Goal: Communication & Community: Answer question/provide support

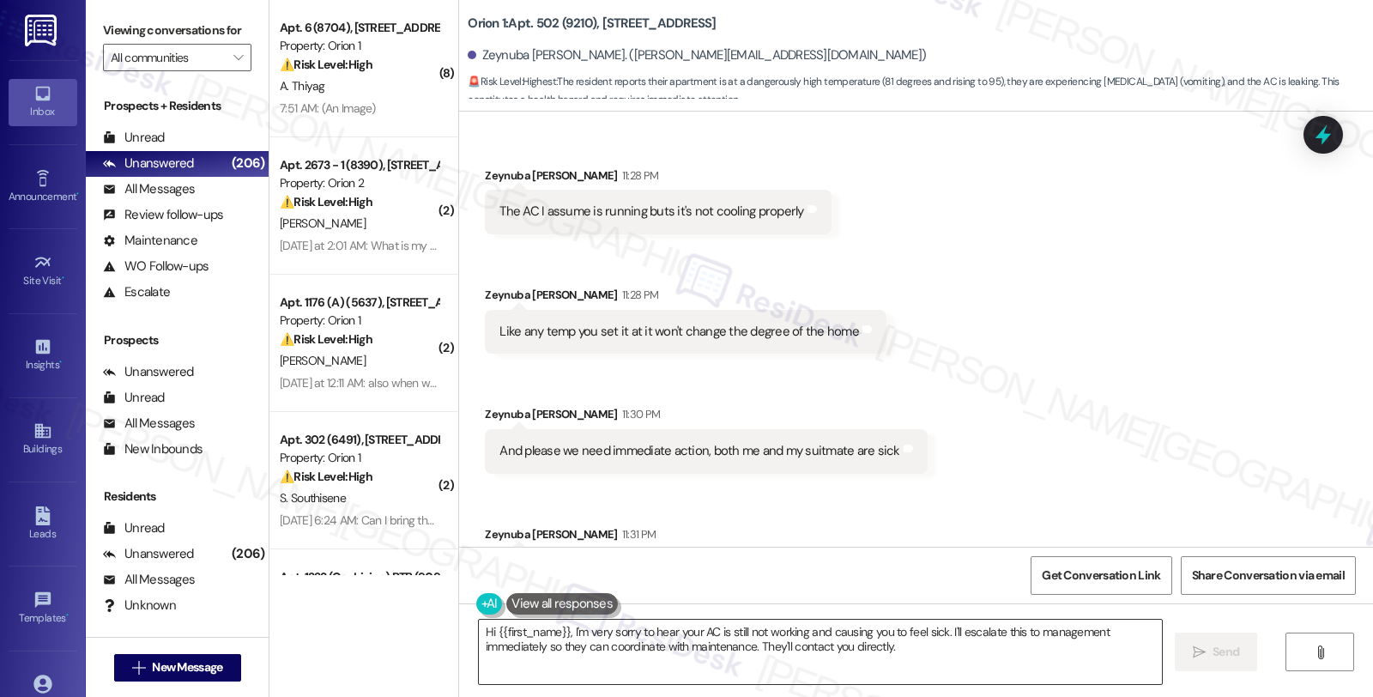
scroll to position [1738, 0]
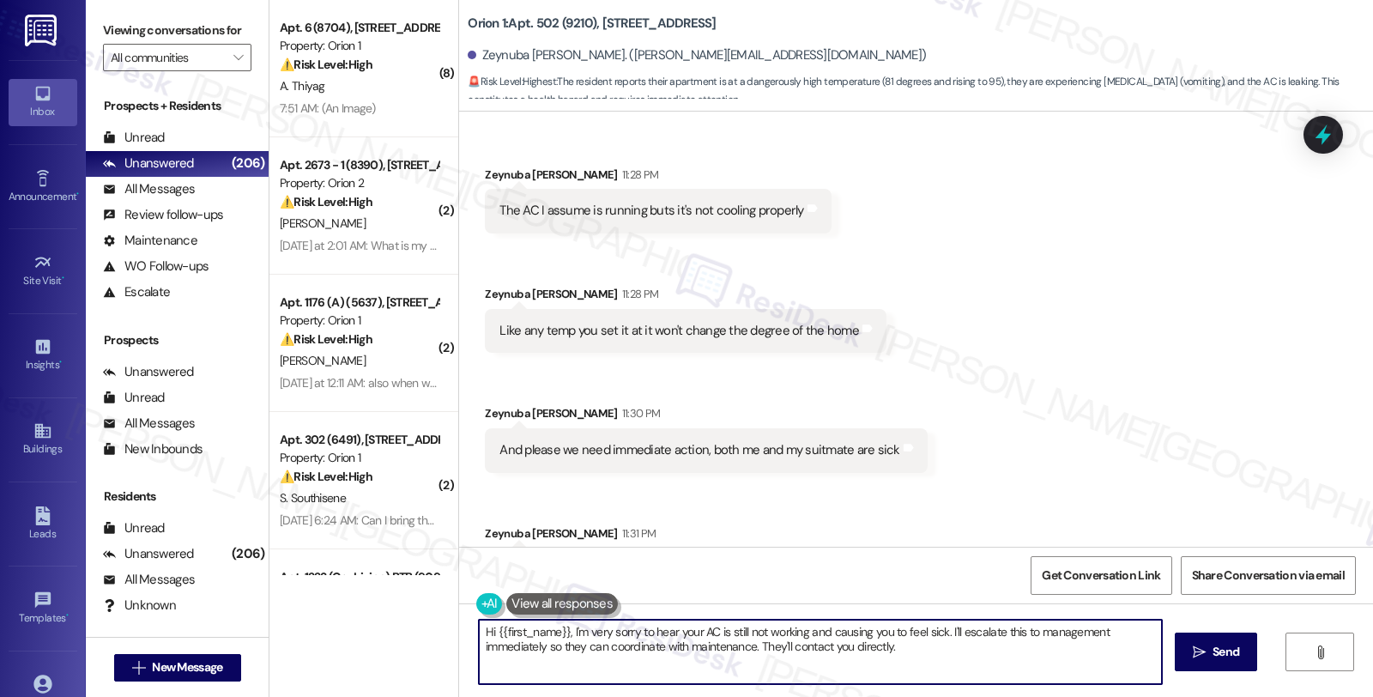
drag, startPoint x: 561, startPoint y: 629, endPoint x: 353, endPoint y: 629, distance: 207.6
click at [353, 629] on div "( 8 ) Apt. 6 (8704), [STREET_ADDRESS] Property: Orion 1 ⚠️ Risk Level: High The…" at bounding box center [820, 348] width 1103 height 697
drag, startPoint x: 867, startPoint y: 631, endPoint x: 892, endPoint y: 655, distance: 34.0
click at [892, 655] on textarea "I'm very sorry to hear your AC is still not working and causing you to feel sic…" at bounding box center [820, 651] width 683 height 64
click at [864, 636] on textarea "I'm very sorry to hear your AC is still not working and causing you to feel sic…" at bounding box center [820, 651] width 683 height 64
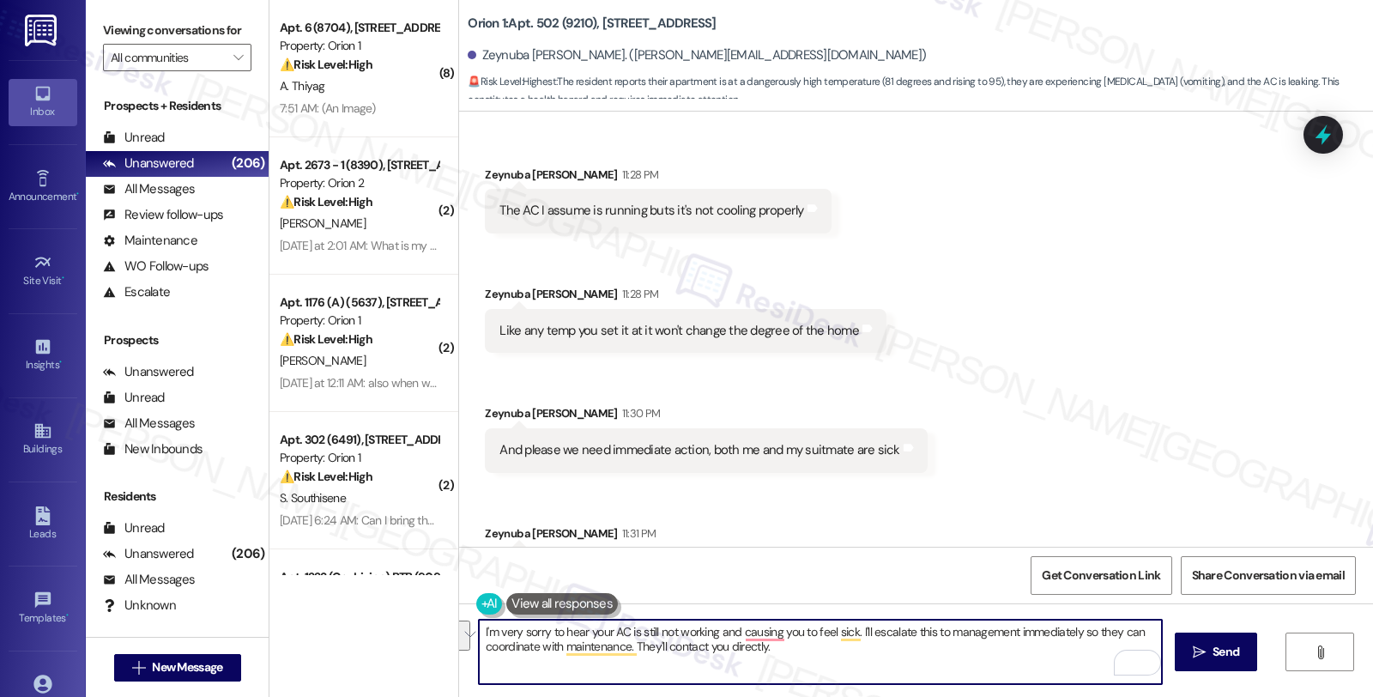
drag, startPoint x: 864, startPoint y: 636, endPoint x: 885, endPoint y: 673, distance: 43.0
click at [885, 673] on textarea "I'm very sorry to hear your AC is still not working and causing you to feel sic…" at bounding box center [820, 651] width 683 height 64
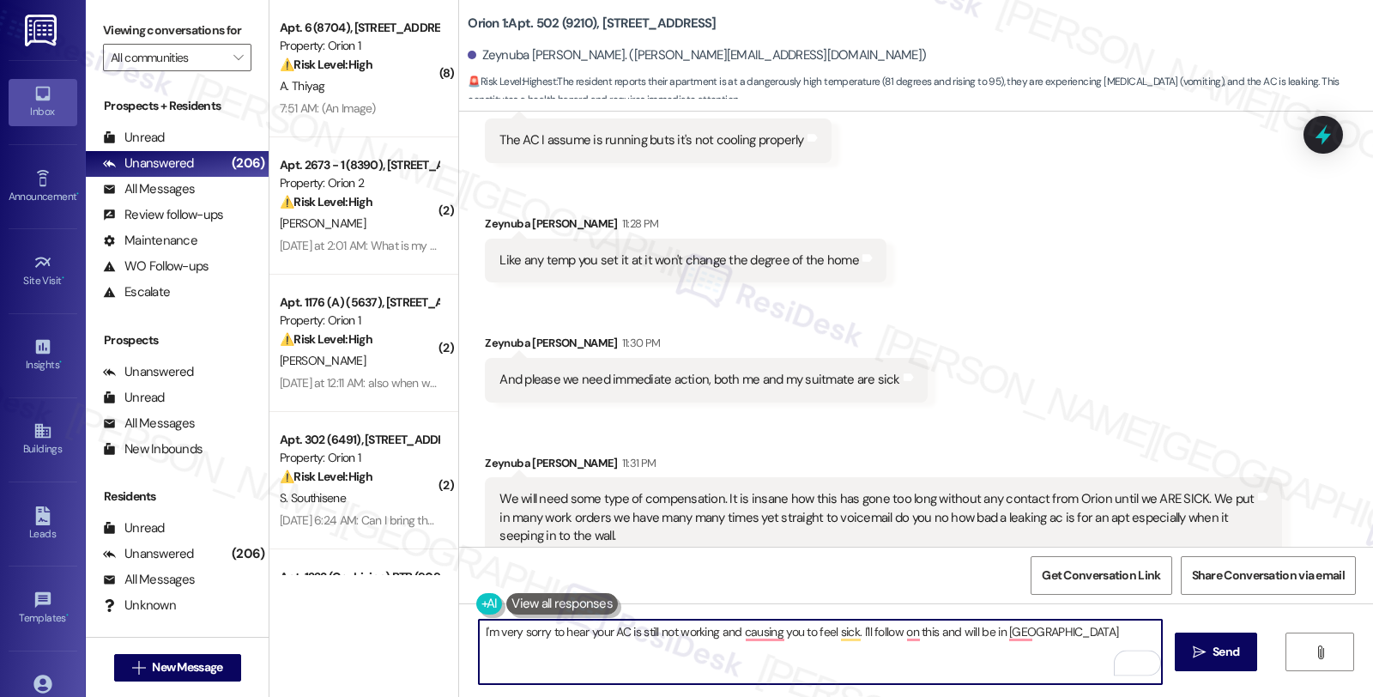
scroll to position [1833, 0]
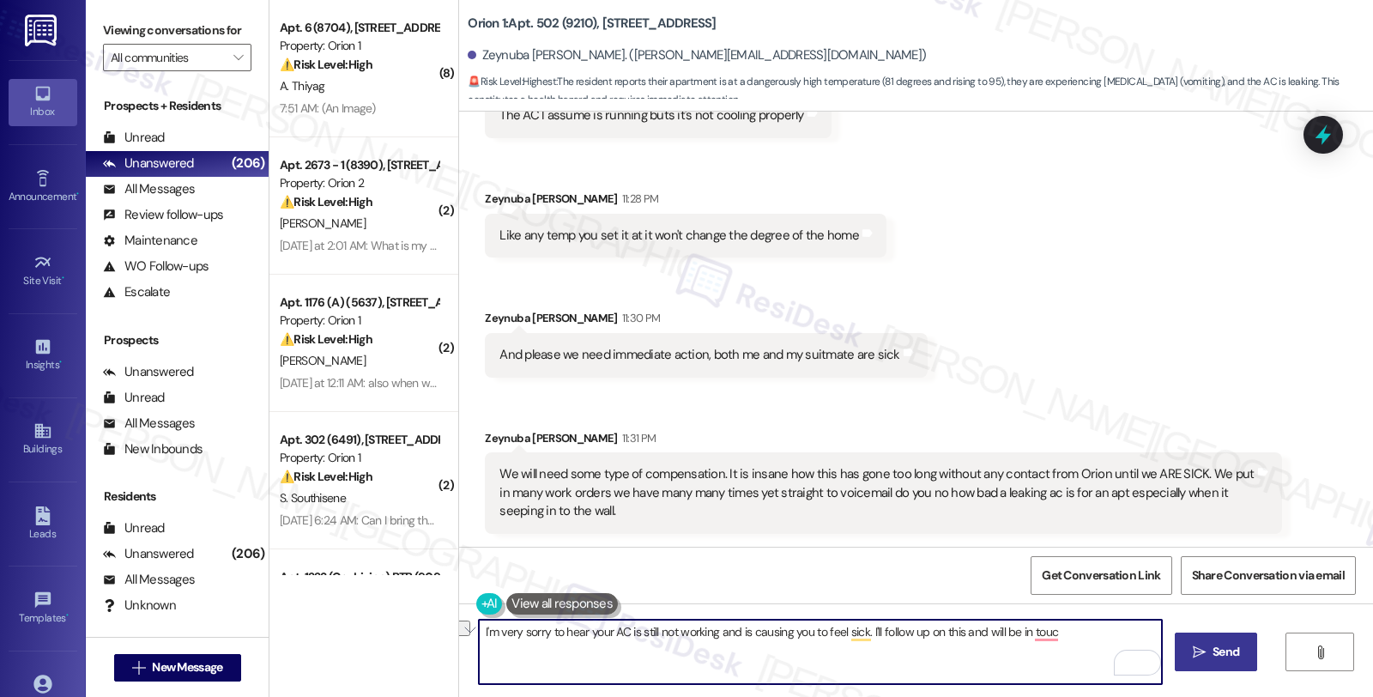
drag, startPoint x: 863, startPoint y: 630, endPoint x: 1217, endPoint y: 636, distance: 353.5
click at [1217, 636] on div "I'm very sorry to hear your AC is still not working and is causing you to feel …" at bounding box center [916, 667] width 914 height 129
paste textarea "#25855-1"
click at [959, 625] on textarea "I'm very sorry to hear your AC is still not working and is causing you to feel …" at bounding box center [820, 651] width 683 height 64
click at [1019, 631] on textarea "I'm very sorry to hear your AC is still not working and is causing you to feel …" at bounding box center [820, 651] width 683 height 64
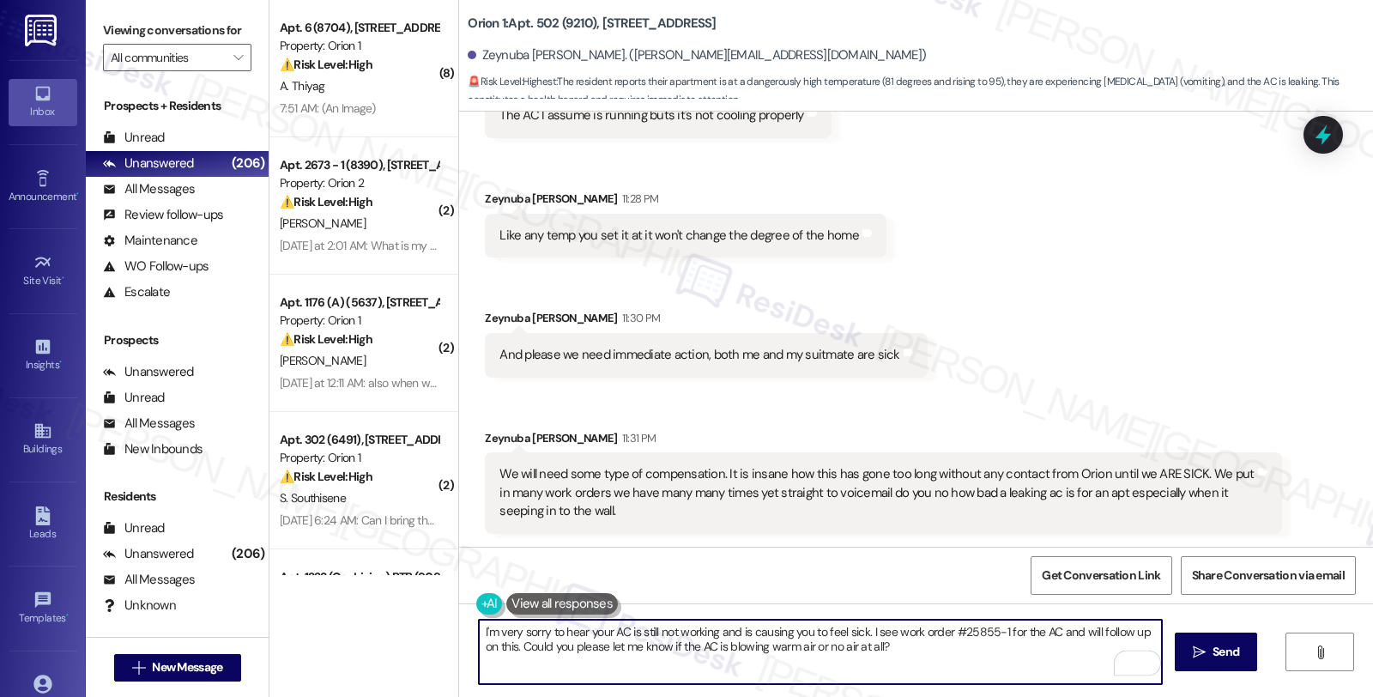
click at [949, 653] on textarea "I'm very sorry to hear your AC is still not working and is causing you to feel …" at bounding box center [820, 651] width 683 height 64
drag, startPoint x: 1124, startPoint y: 648, endPoint x: 1124, endPoint y: 673, distance: 24.9
click at [1124, 673] on textarea "I'm very sorry to hear your AC is still not working and is causing you to feel …" at bounding box center [820, 651] width 683 height 64
click at [1144, 649] on textarea "I'm very sorry to hear your AC is still not working and is causing you to feel …" at bounding box center [820, 651] width 683 height 64
click at [582, 664] on textarea "I'm very sorry to hear your AC is still not working and is causing you to feel …" at bounding box center [820, 651] width 683 height 64
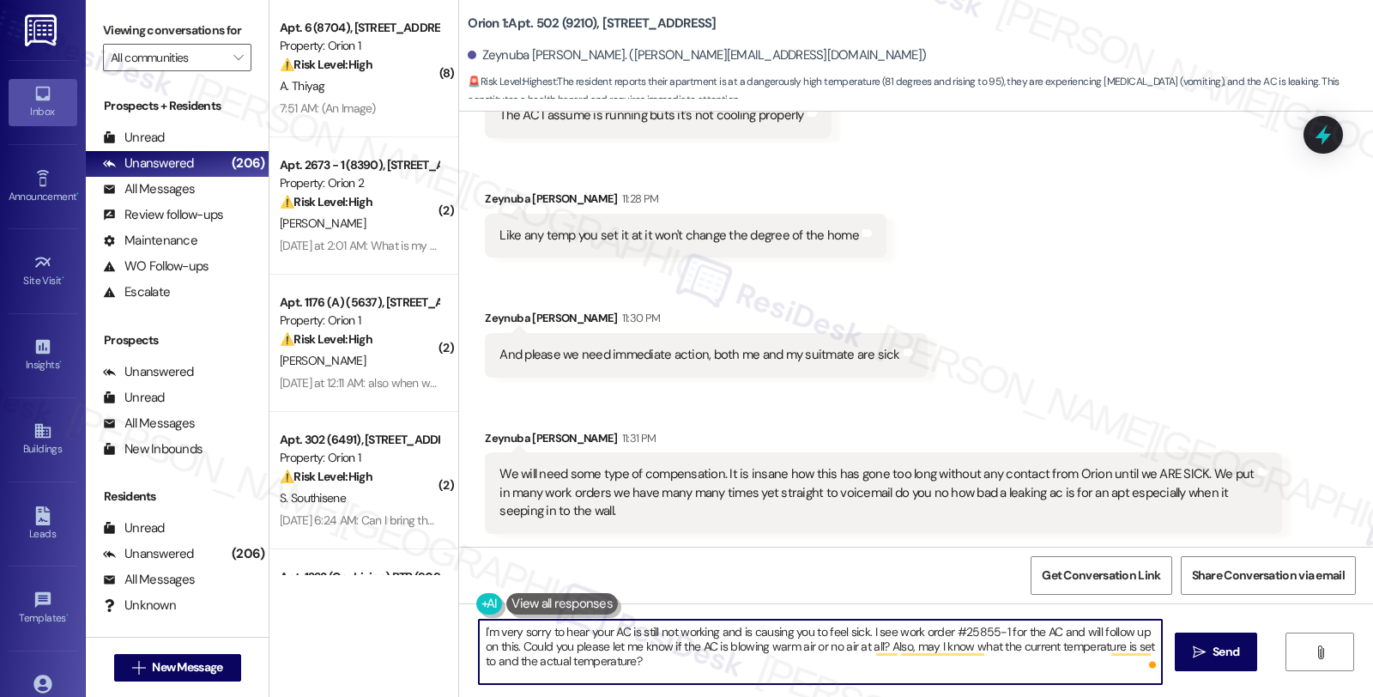
click at [692, 666] on textarea "I'm very sorry to hear your AC is still not working and is causing you to feel …" at bounding box center [820, 651] width 683 height 64
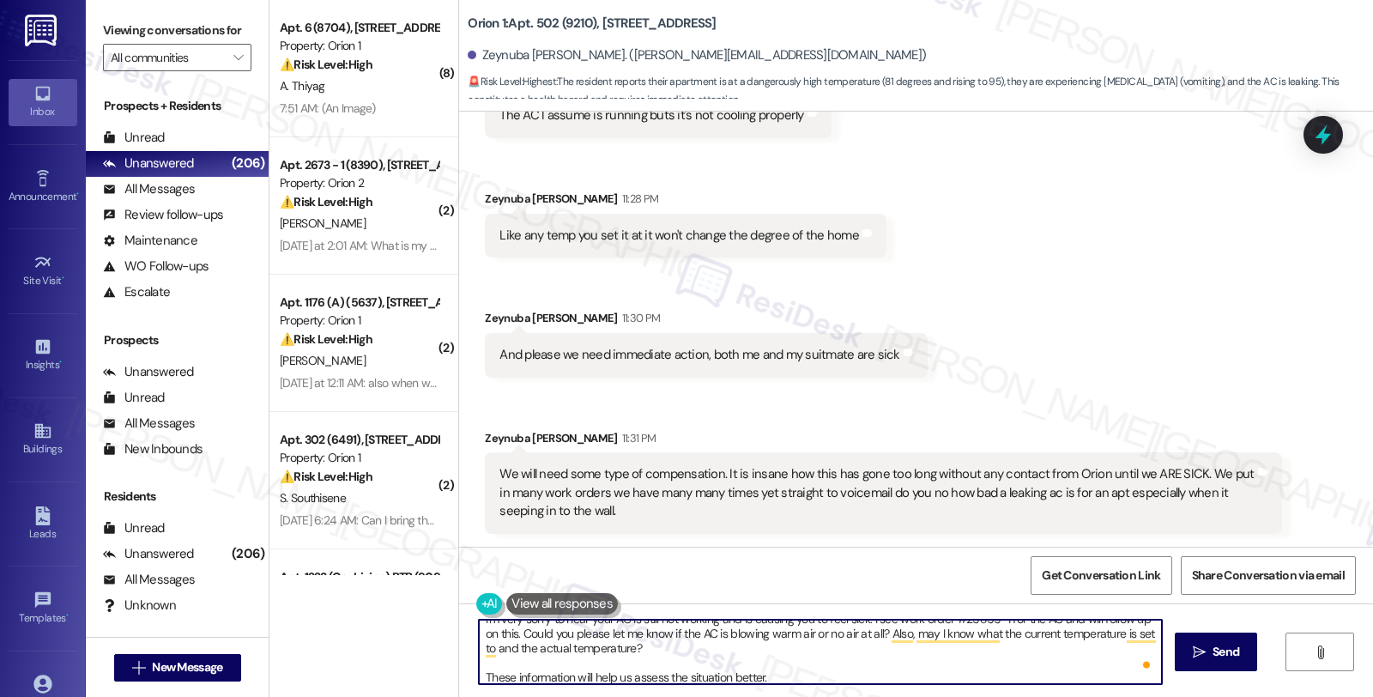
type textarea "I'm very sorry to hear your AC is still not working and is causing you to feel …"
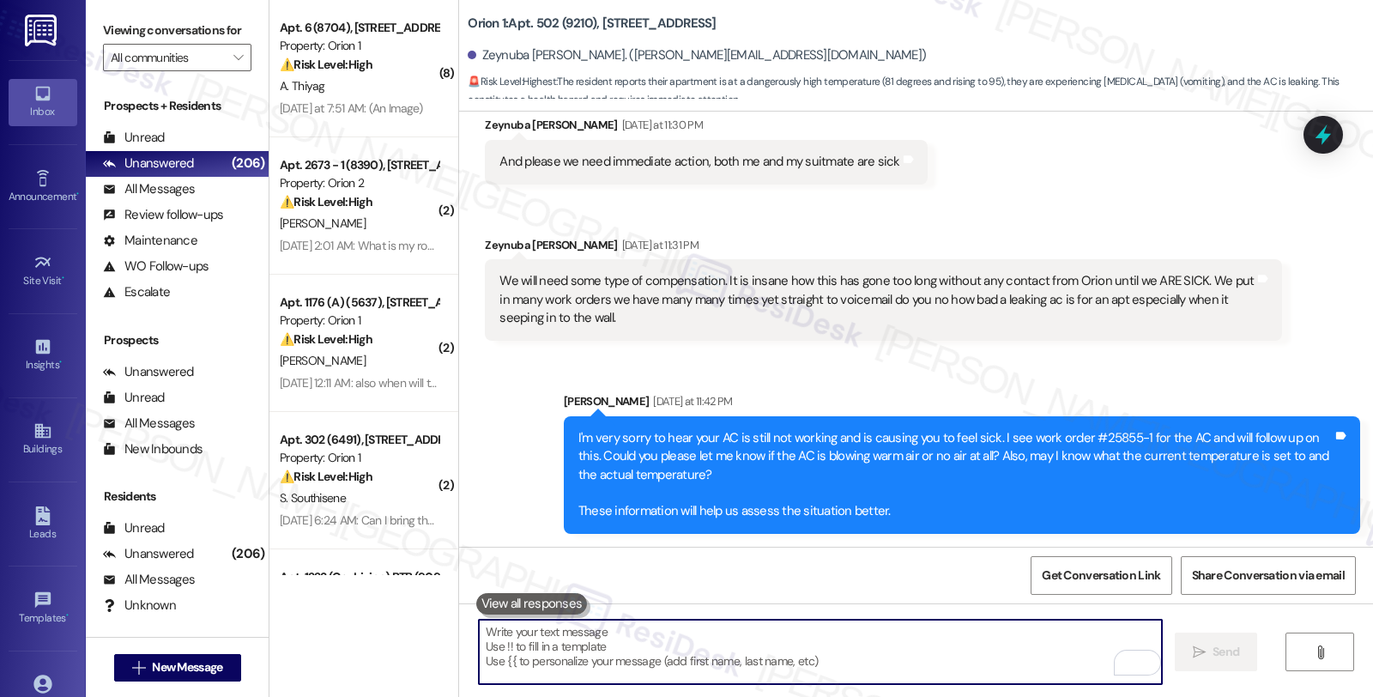
scroll to position [2146, 0]
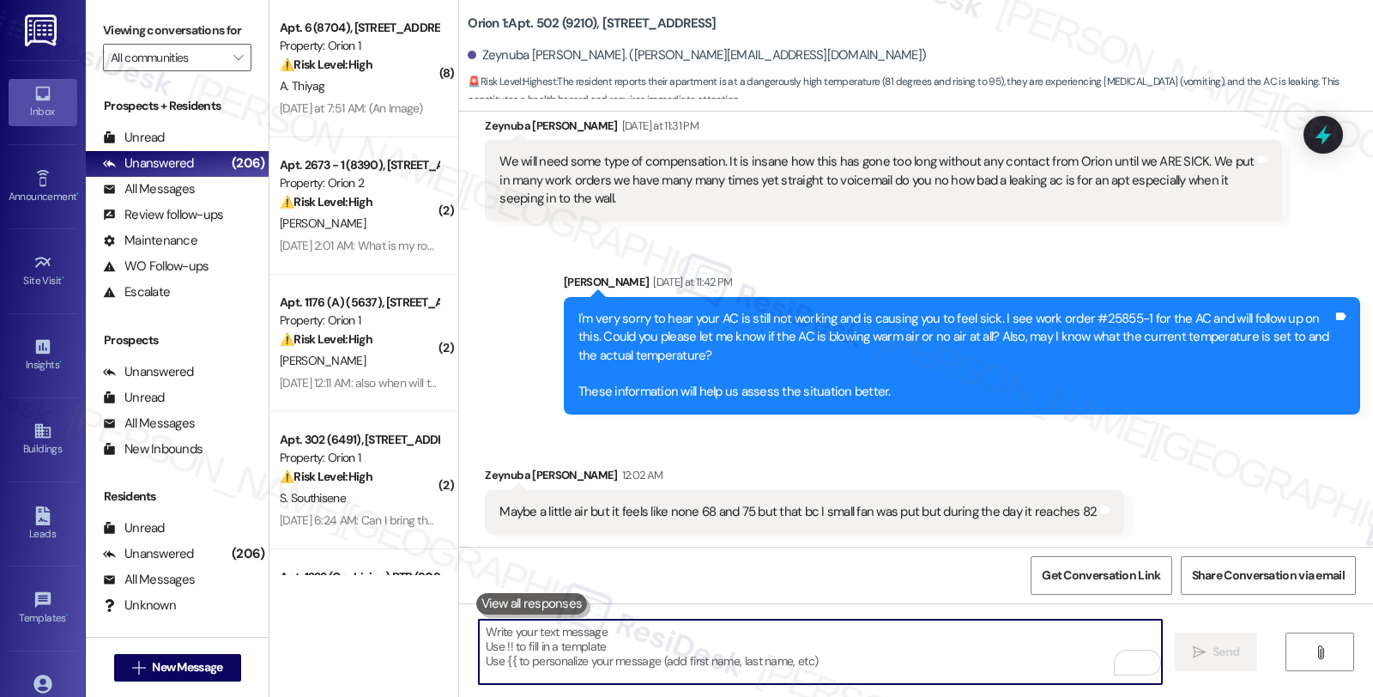
click at [734, 652] on textarea "To enrich screen reader interactions, please activate Accessibility in Grammarl…" at bounding box center [820, 651] width 683 height 64
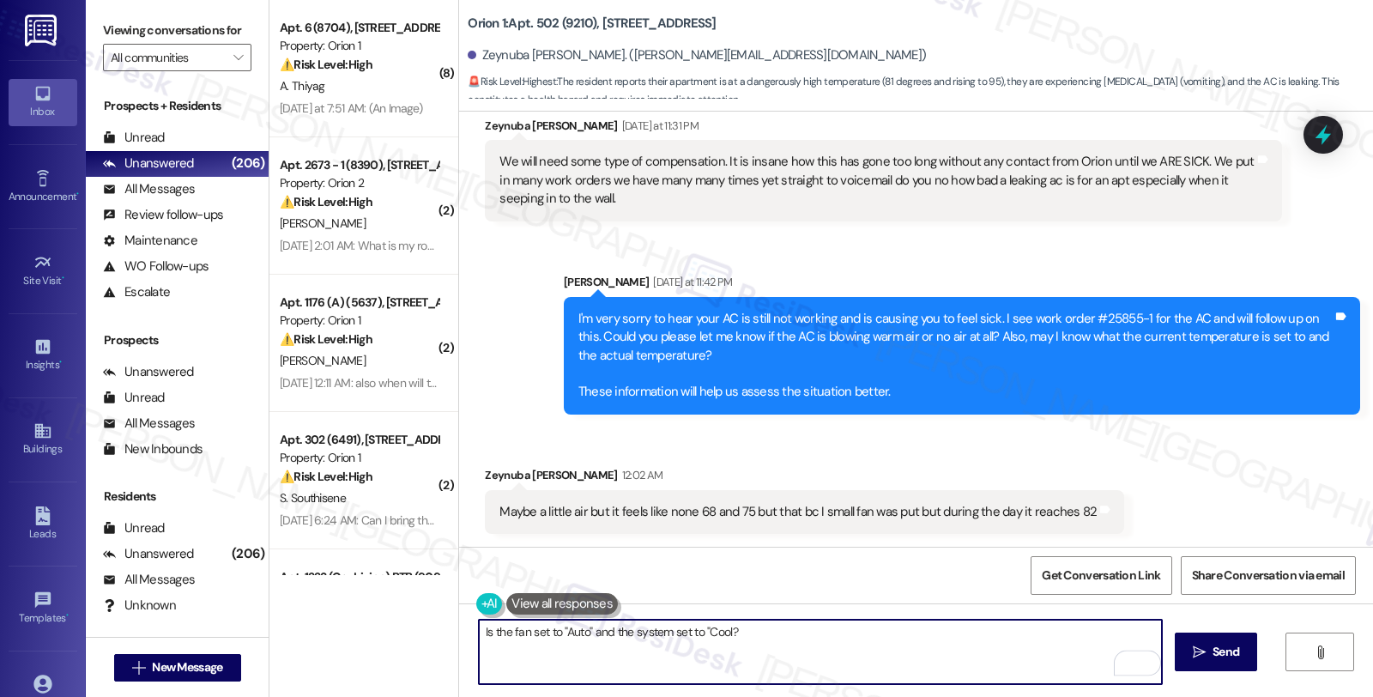
type textarea "Is the fan set to "Auto" and the system set to "Cool?""
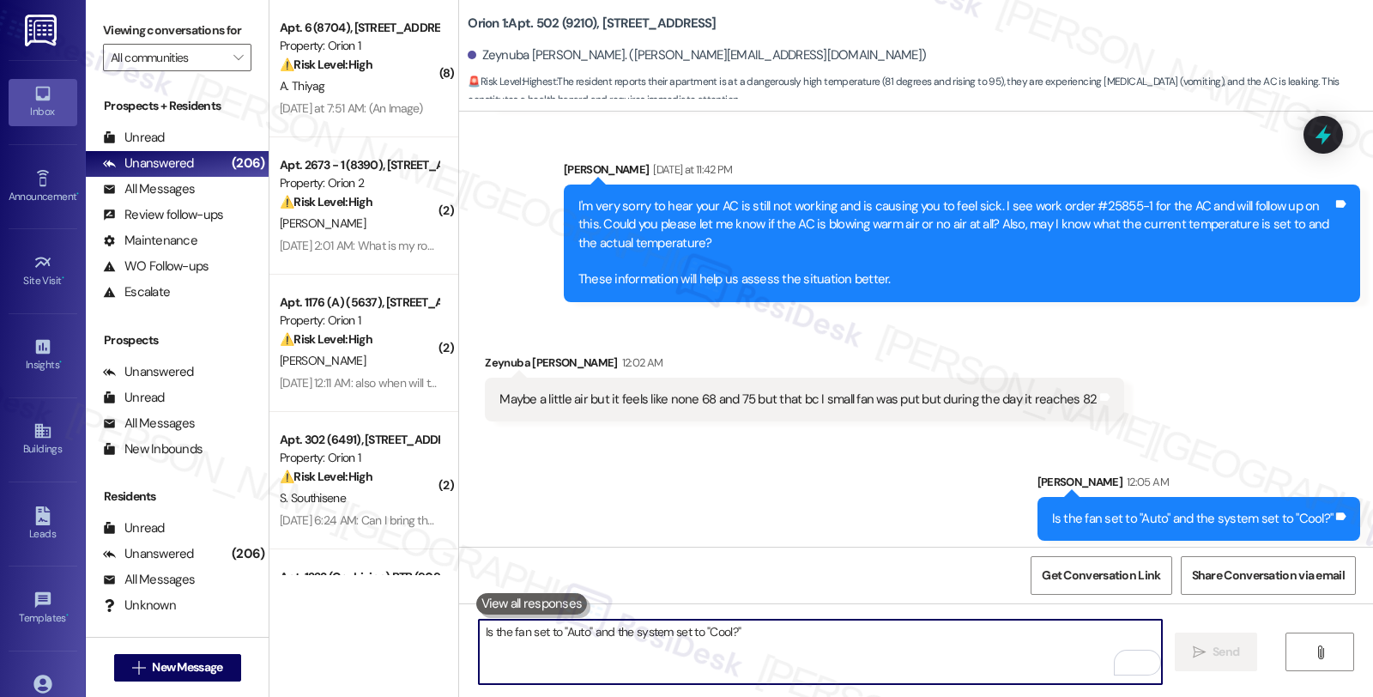
scroll to position [2266, 0]
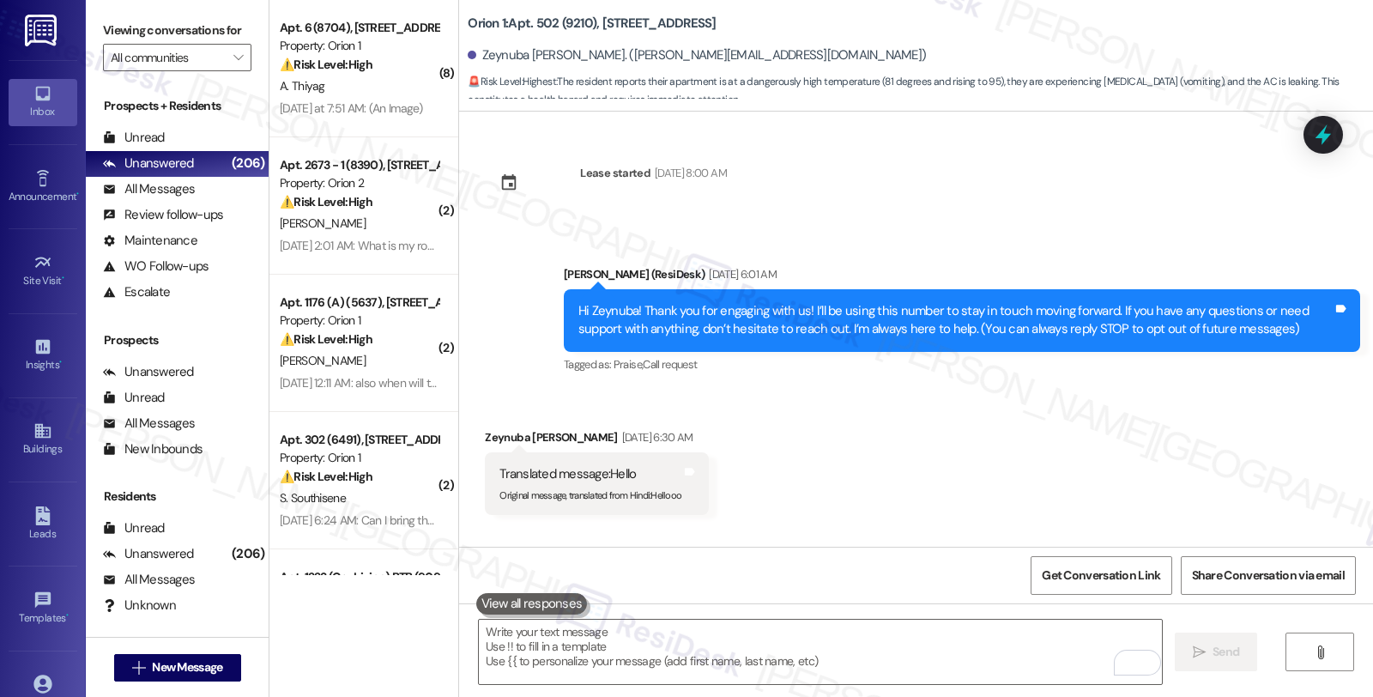
scroll to position [2266, 0]
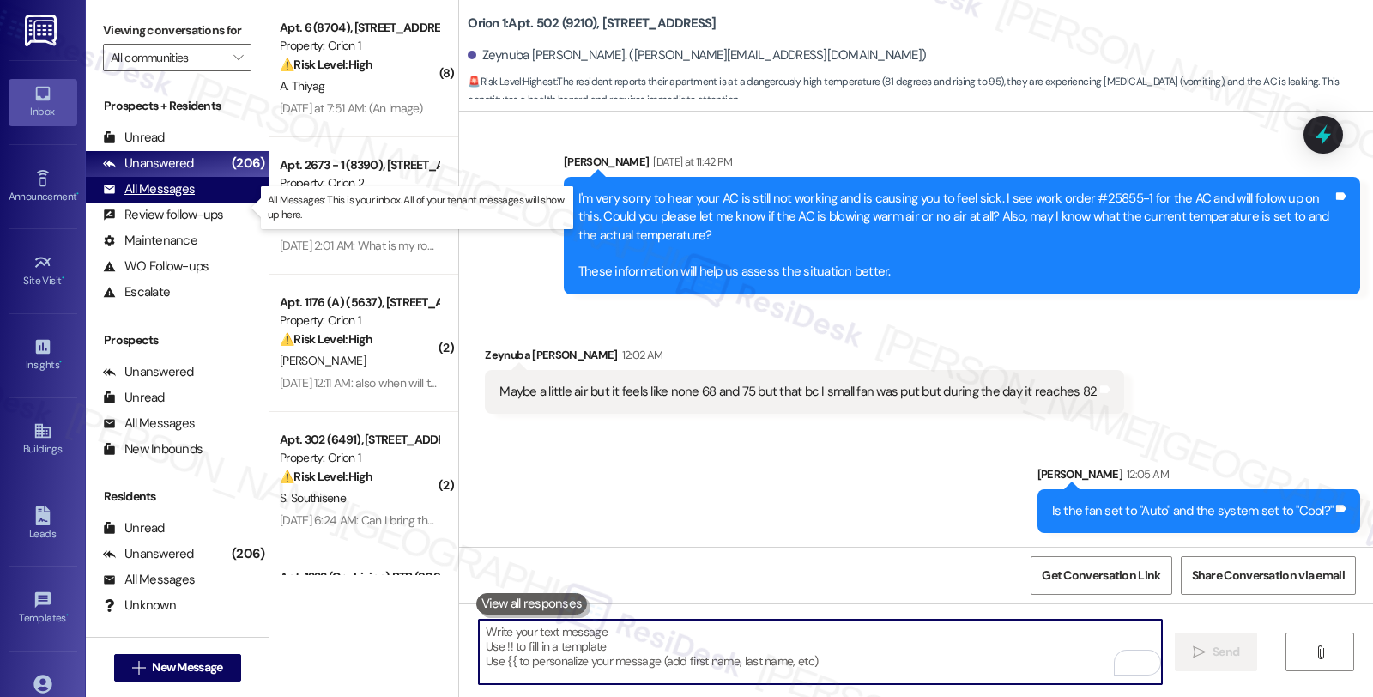
click at [190, 198] on div "All Messages" at bounding box center [149, 189] width 92 height 18
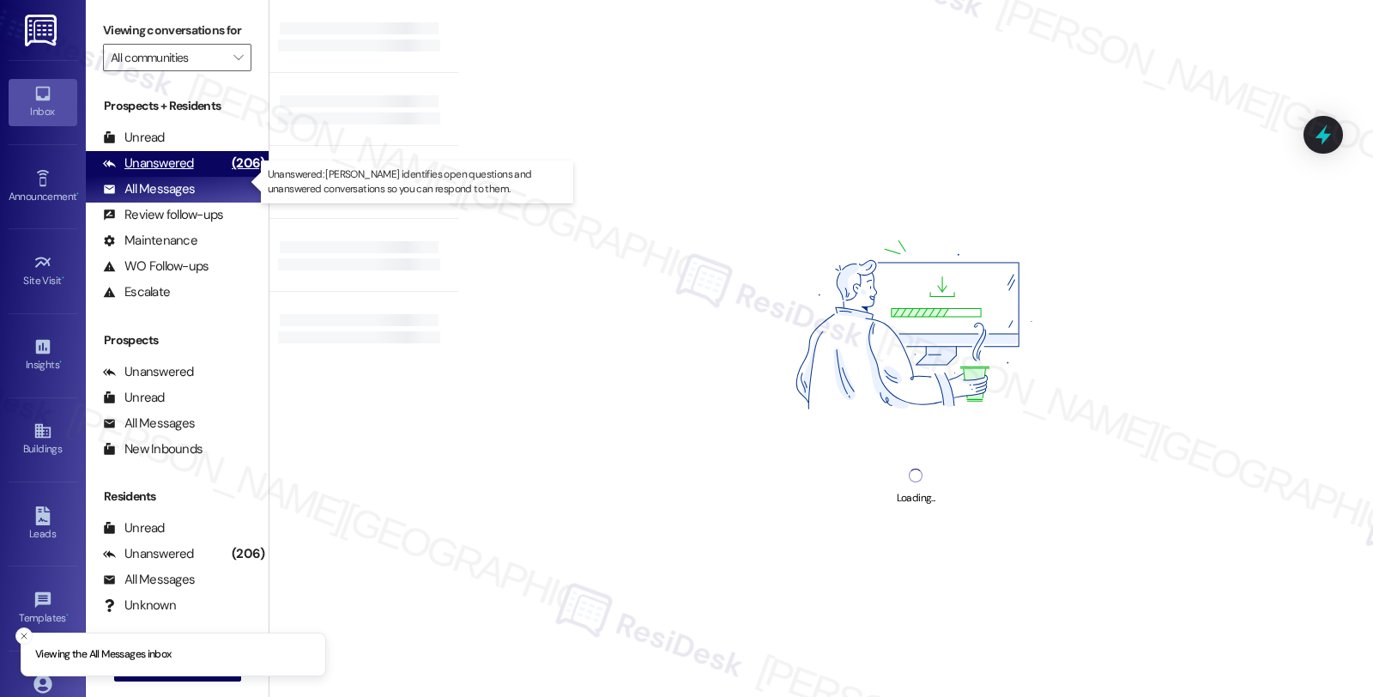
click at [183, 172] on div "Unanswered" at bounding box center [148, 163] width 91 height 18
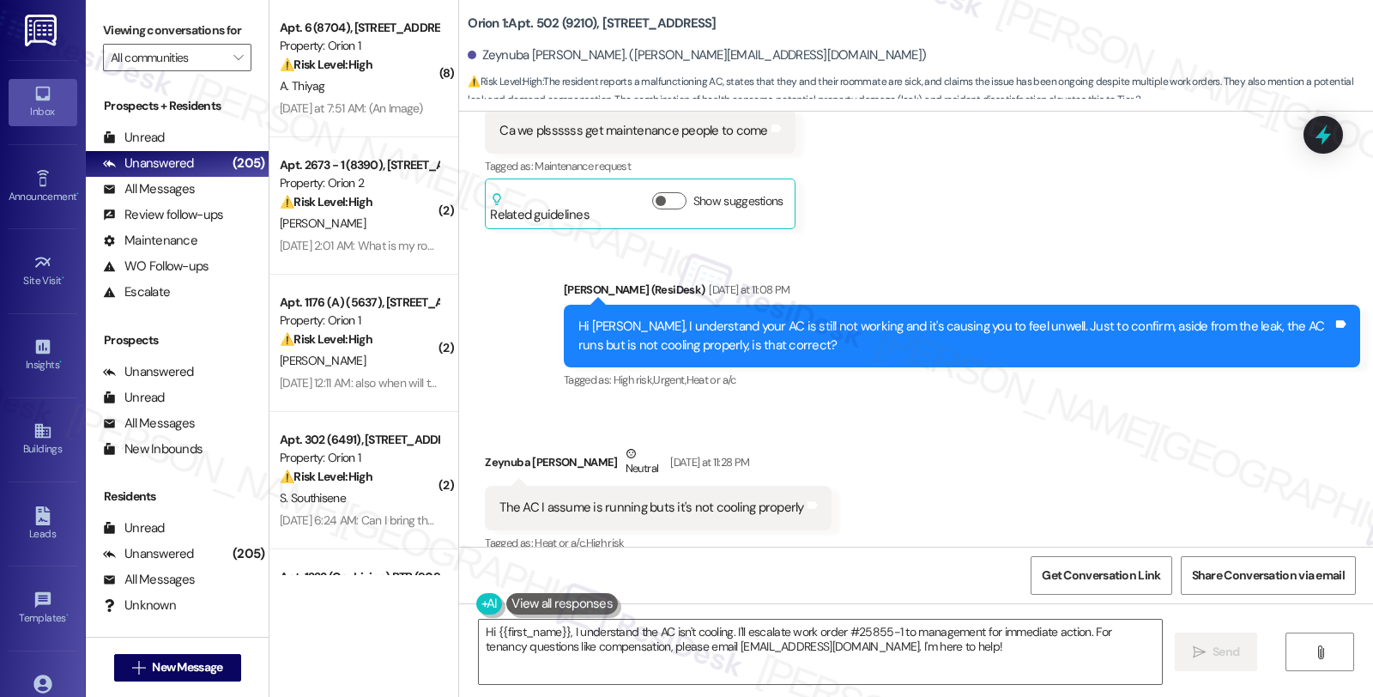
scroll to position [2031, 0]
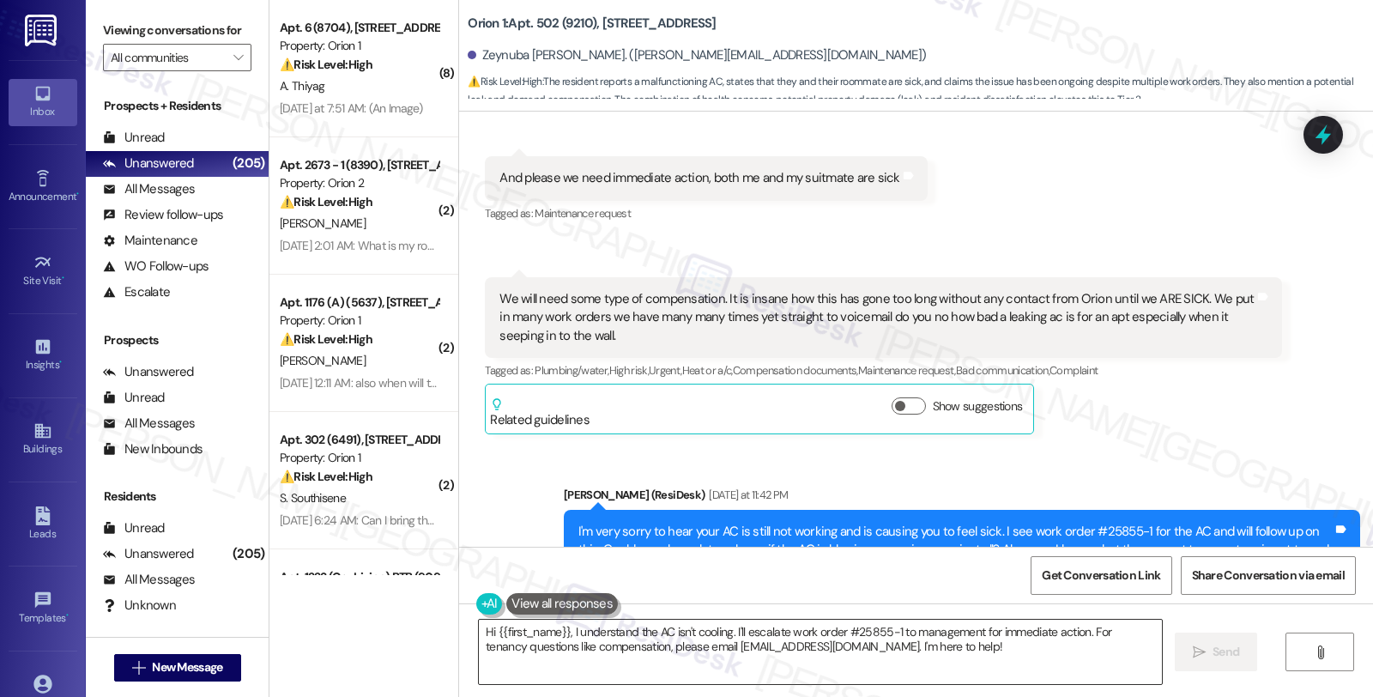
click at [479, 625] on textarea "Hi {{first_name}}, I understand the AC isn't cooling. I'll escalate work order …" at bounding box center [820, 651] width 683 height 64
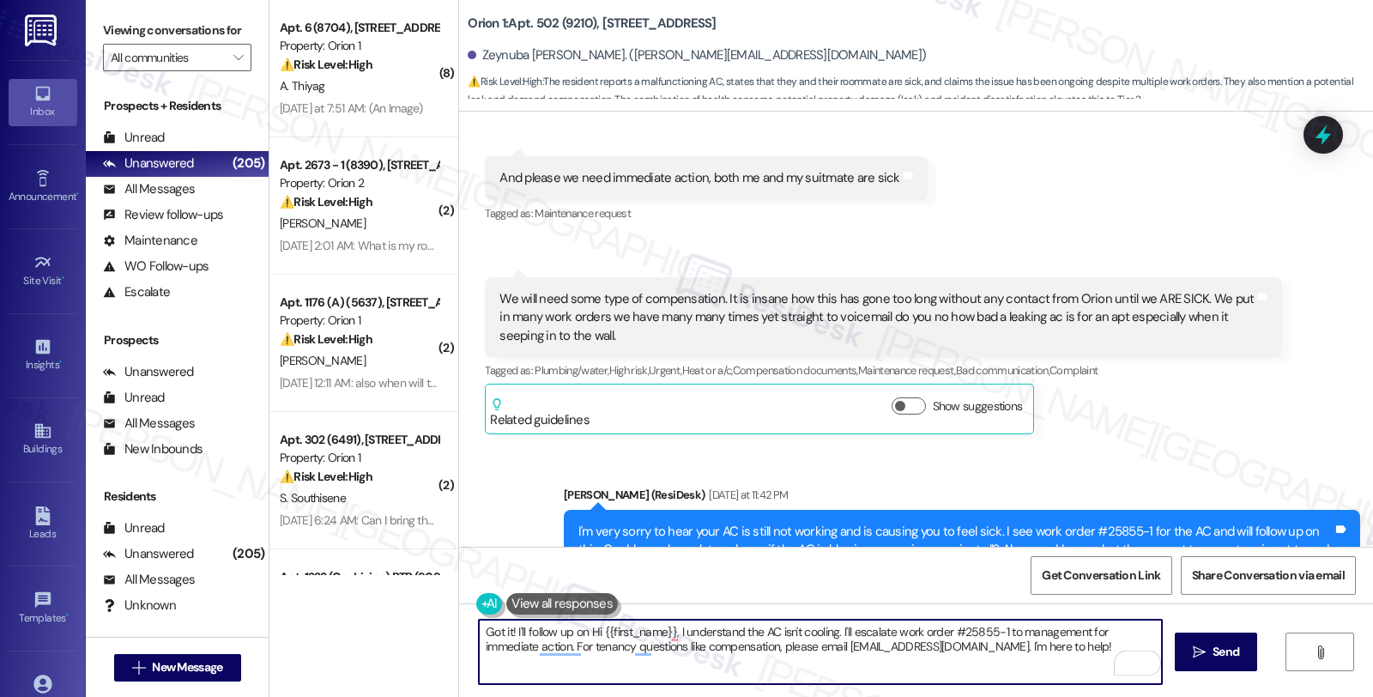
click at [888, 628] on textarea "Got it! I'll follow up on Hi {{first_name}}, I understand the AC isn't cooling.…" at bounding box center [820, 651] width 683 height 64
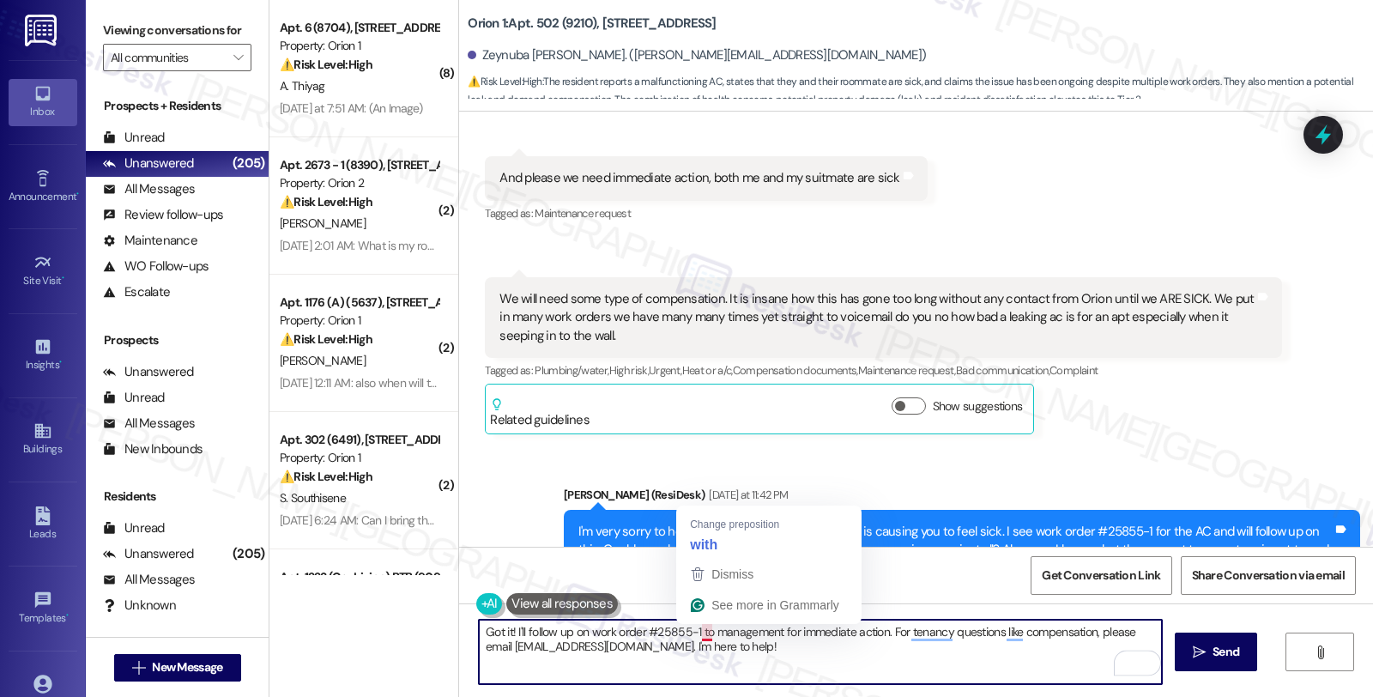
click at [688, 632] on textarea "Got it! I'll follow up on work order #25855-1 to management for immediate actio…" at bounding box center [820, 651] width 683 height 64
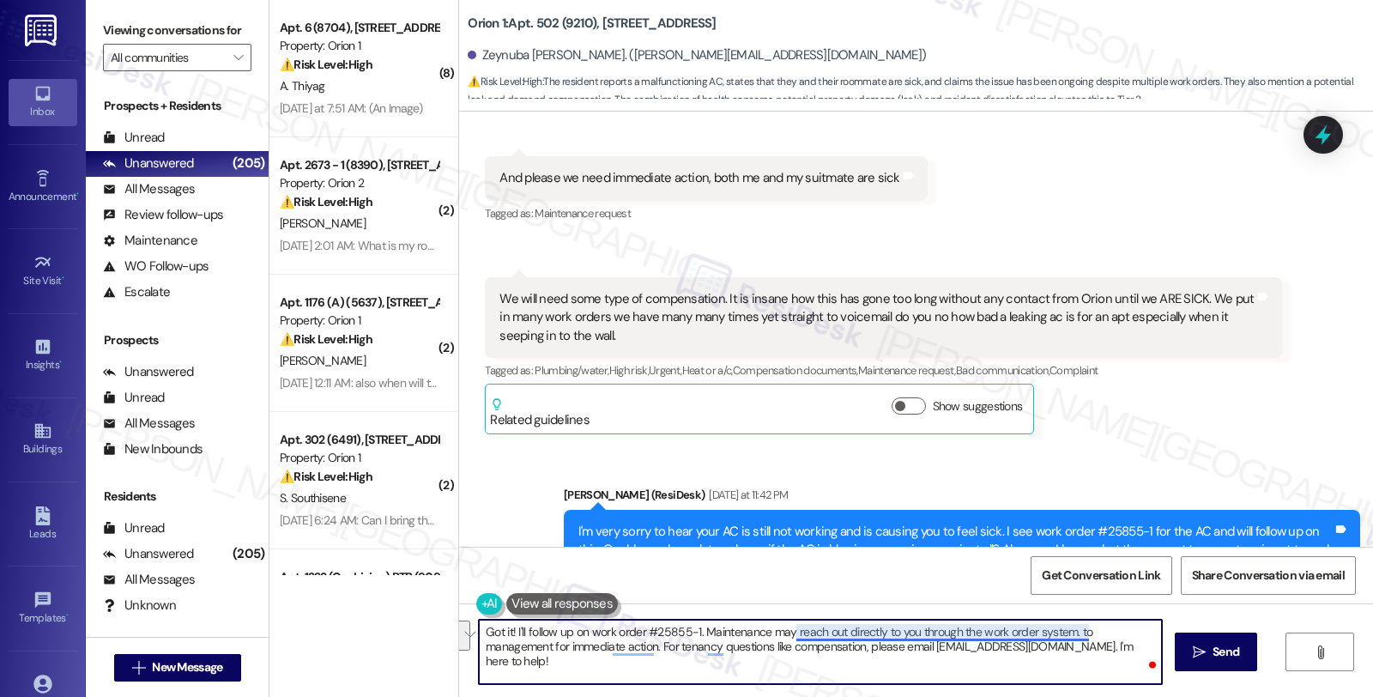
drag, startPoint x: 1060, startPoint y: 631, endPoint x: 1078, endPoint y: 664, distance: 38.4
click at [1078, 664] on textarea "Got it! I'll follow up on work order #25855-1. Maintenance may reach out direct…" at bounding box center [820, 651] width 683 height 64
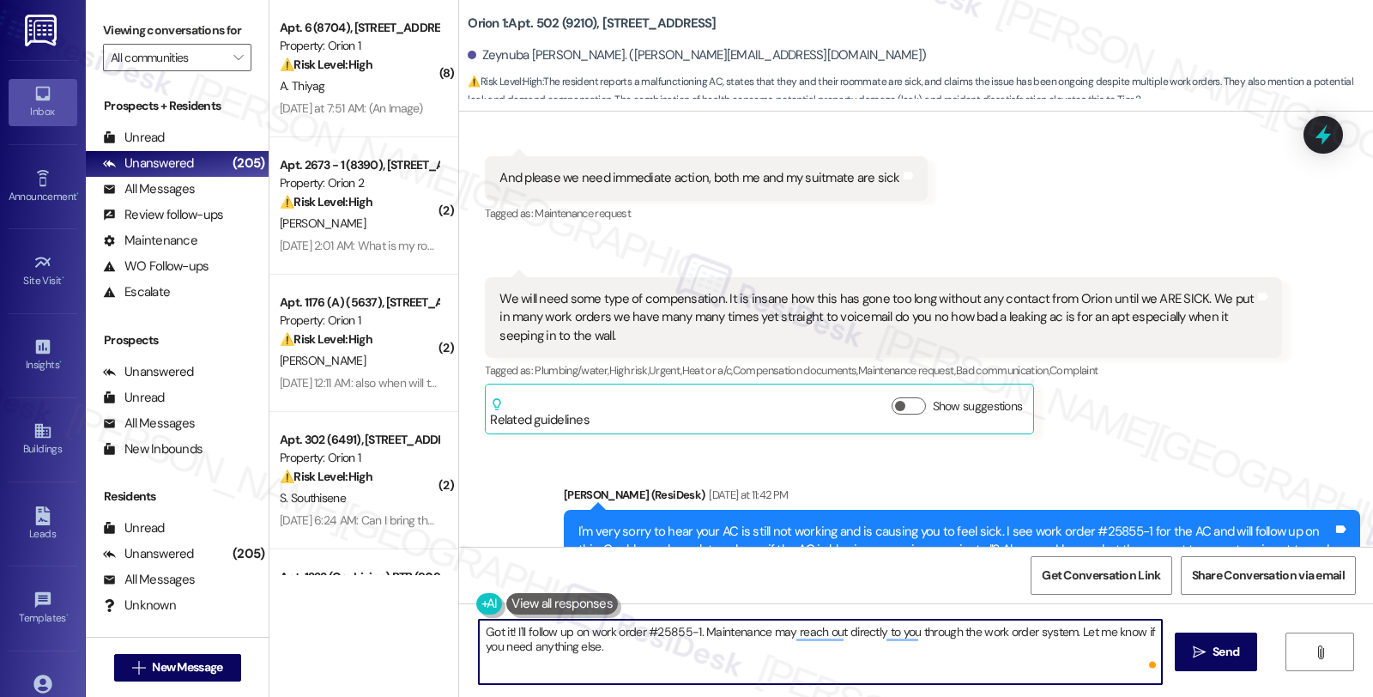
type textarea "Got it! I'll follow up on work order #25855-1. Maintenance may reach out direct…"
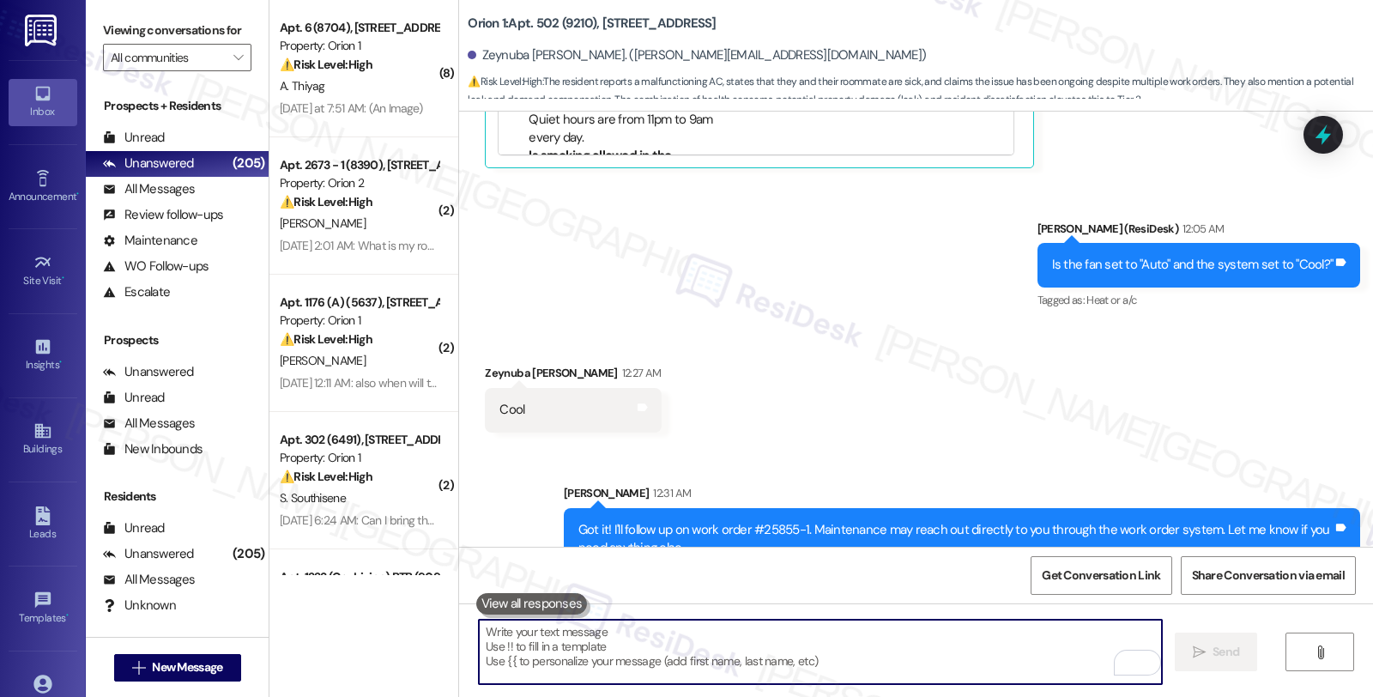
scroll to position [3027, 0]
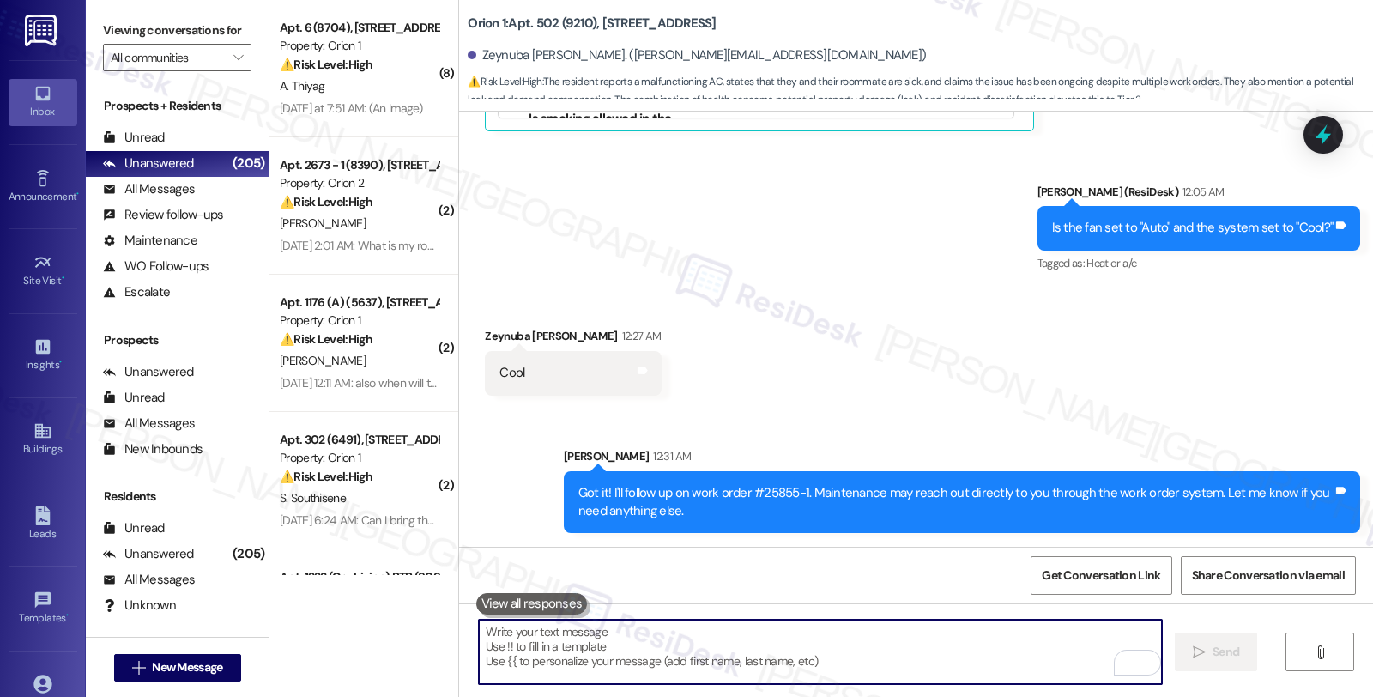
click at [770, 482] on div "Got it! I'll follow up on work order #25855-1. Maintenance may reach out direct…" at bounding box center [962, 502] width 796 height 63
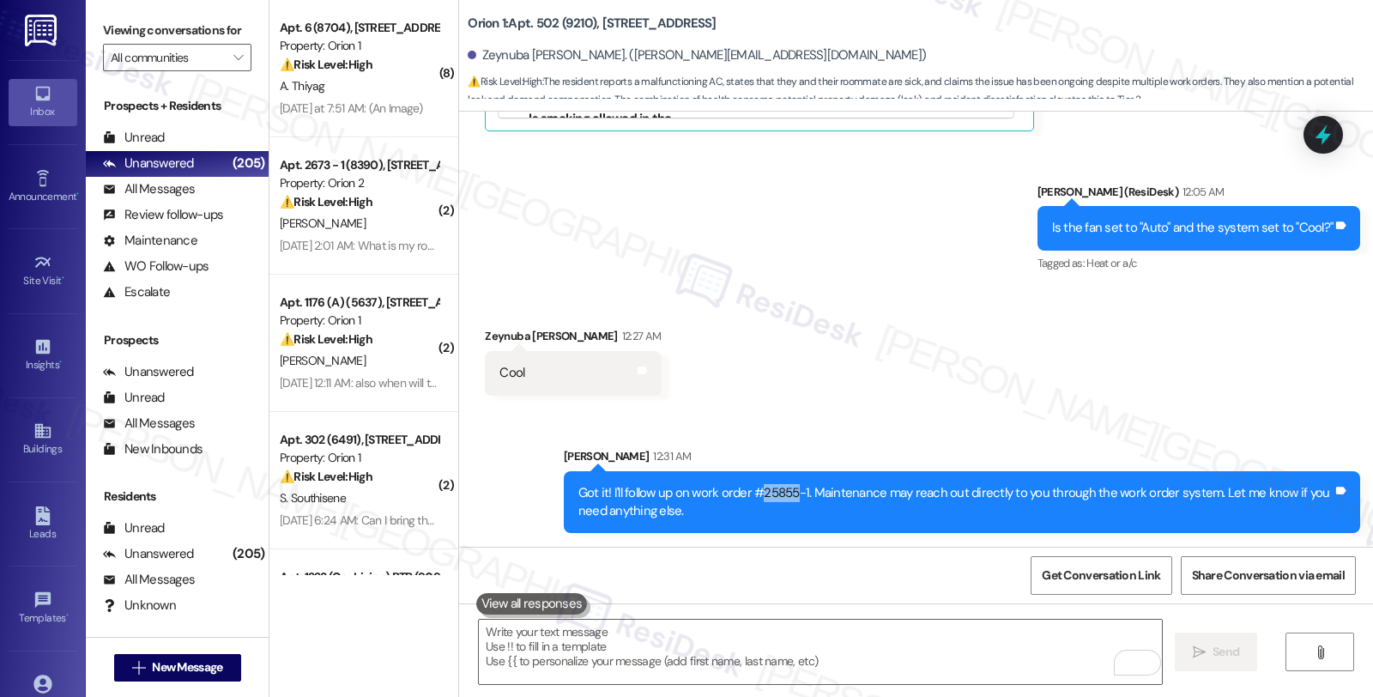
click at [770, 482] on div "Got it! I'll follow up on work order #25855-1. Maintenance may reach out direct…" at bounding box center [962, 502] width 796 height 63
copy div "25855"
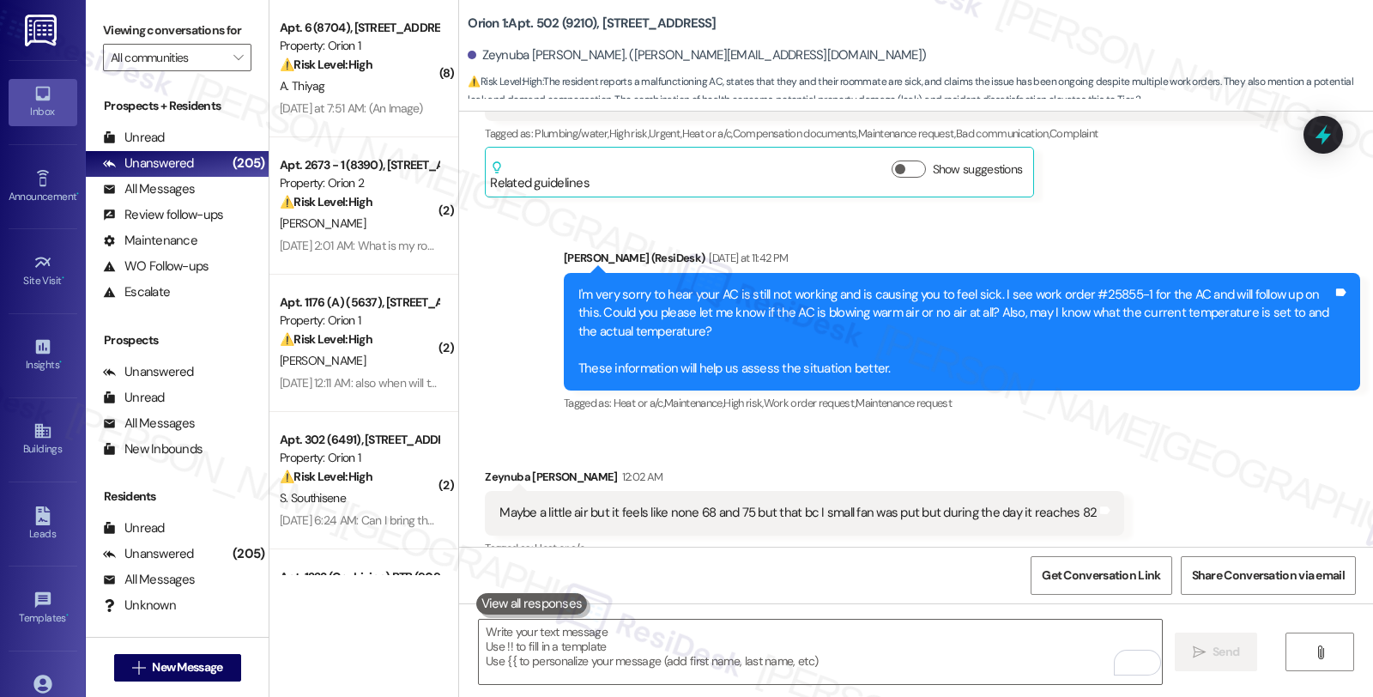
scroll to position [2265, 0]
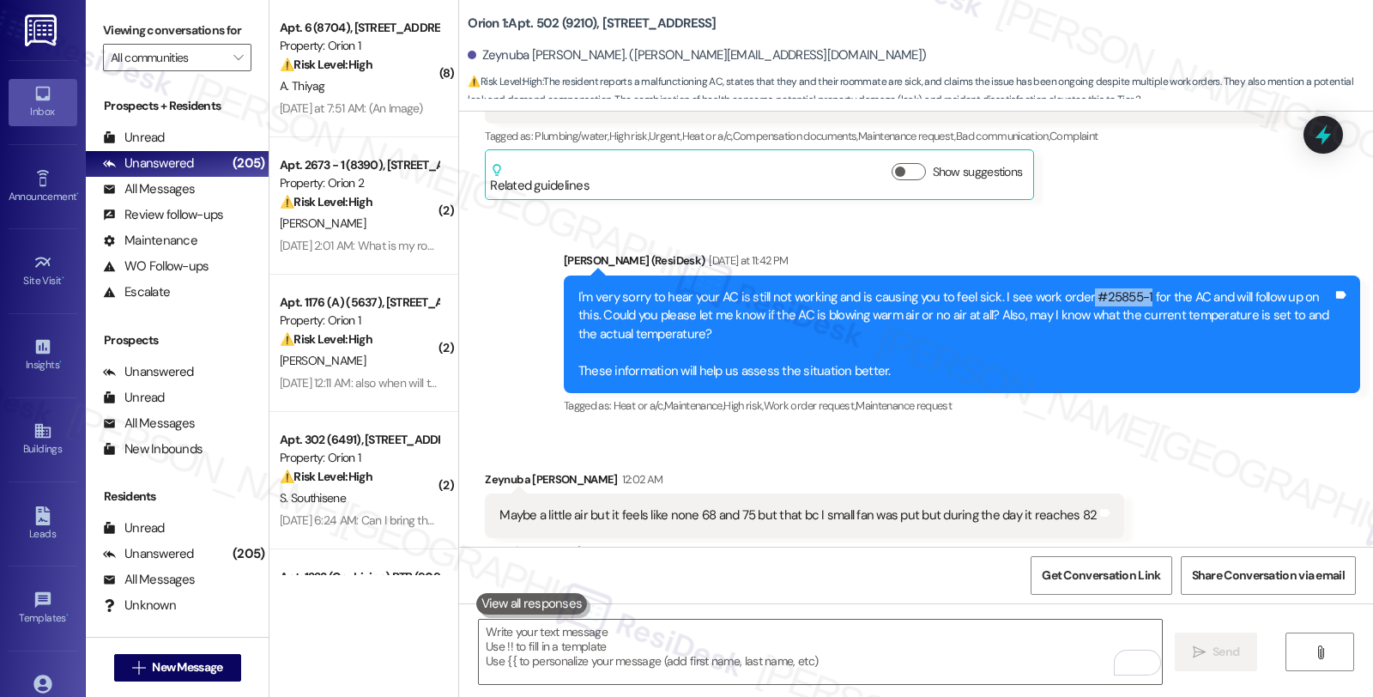
drag, startPoint x: 1071, startPoint y: 302, endPoint x: 1126, endPoint y: 293, distance: 55.6
click at [1126, 293] on div "I'm very sorry to hear your AC is still not working and is causing you to feel …" at bounding box center [955, 334] width 754 height 92
copy div "#25855-1"
click at [1328, 129] on icon at bounding box center [1322, 134] width 29 height 29
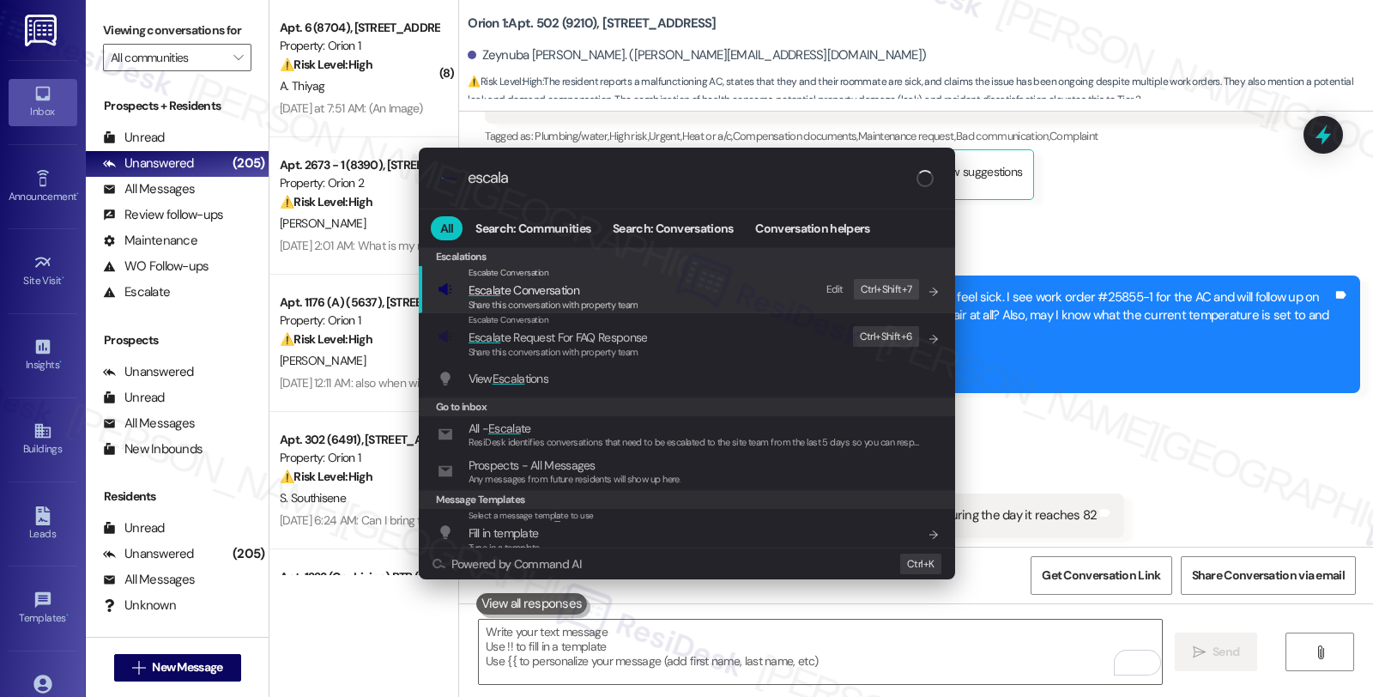
type input "escala"
click at [513, 285] on span "Escala te Conversation" at bounding box center [523, 289] width 111 height 15
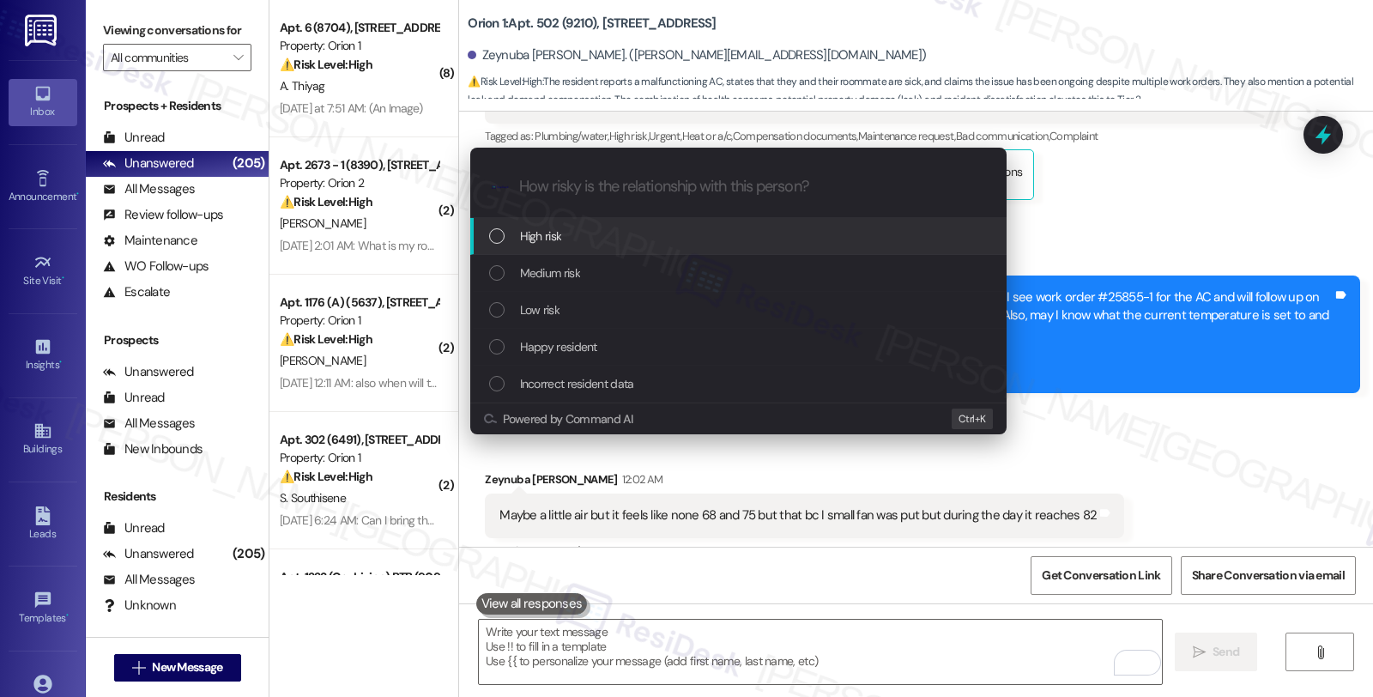
click at [527, 233] on span "High risk" at bounding box center [541, 235] width 42 height 19
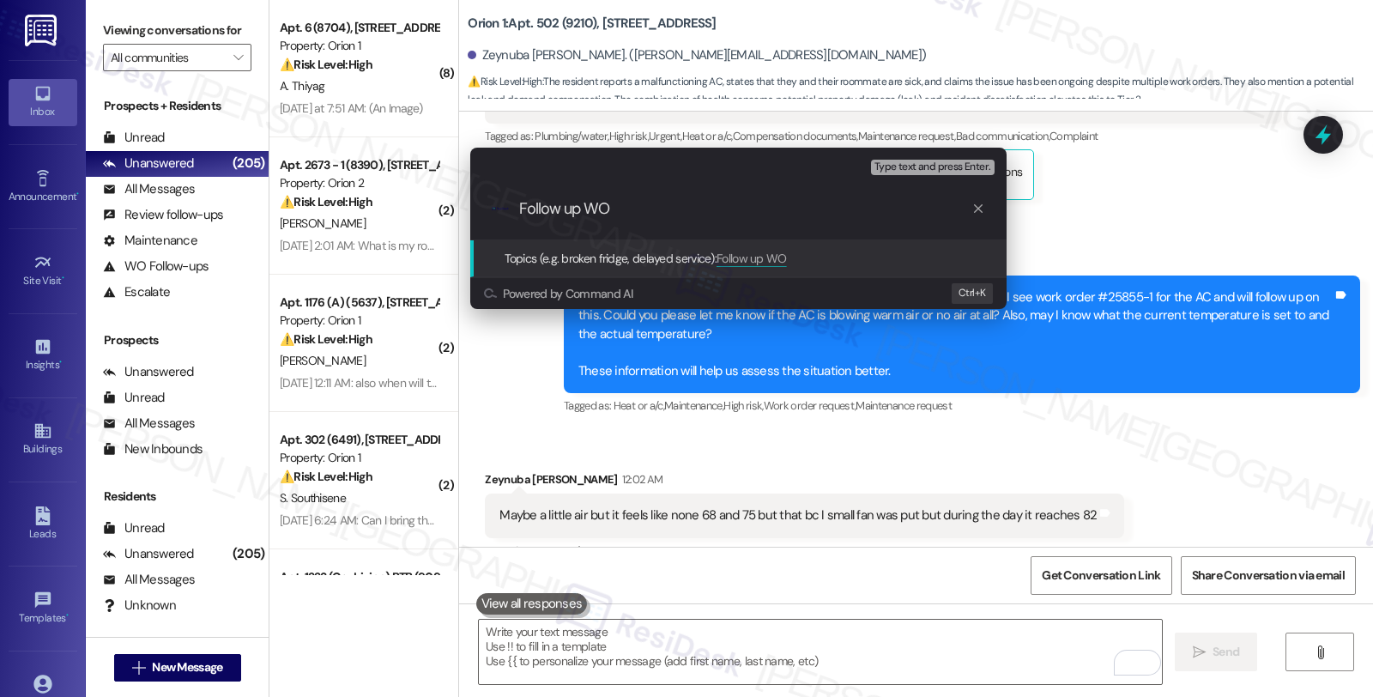
paste input "#25855-1"
click at [610, 207] on input "Follow up WO #25855-1" at bounding box center [745, 209] width 452 height 18
click at [732, 209] on input "Follow up WO #25855-1" at bounding box center [745, 209] width 452 height 18
type input "Follow up WO #25855-1 (AC leak and not cooling properly)"
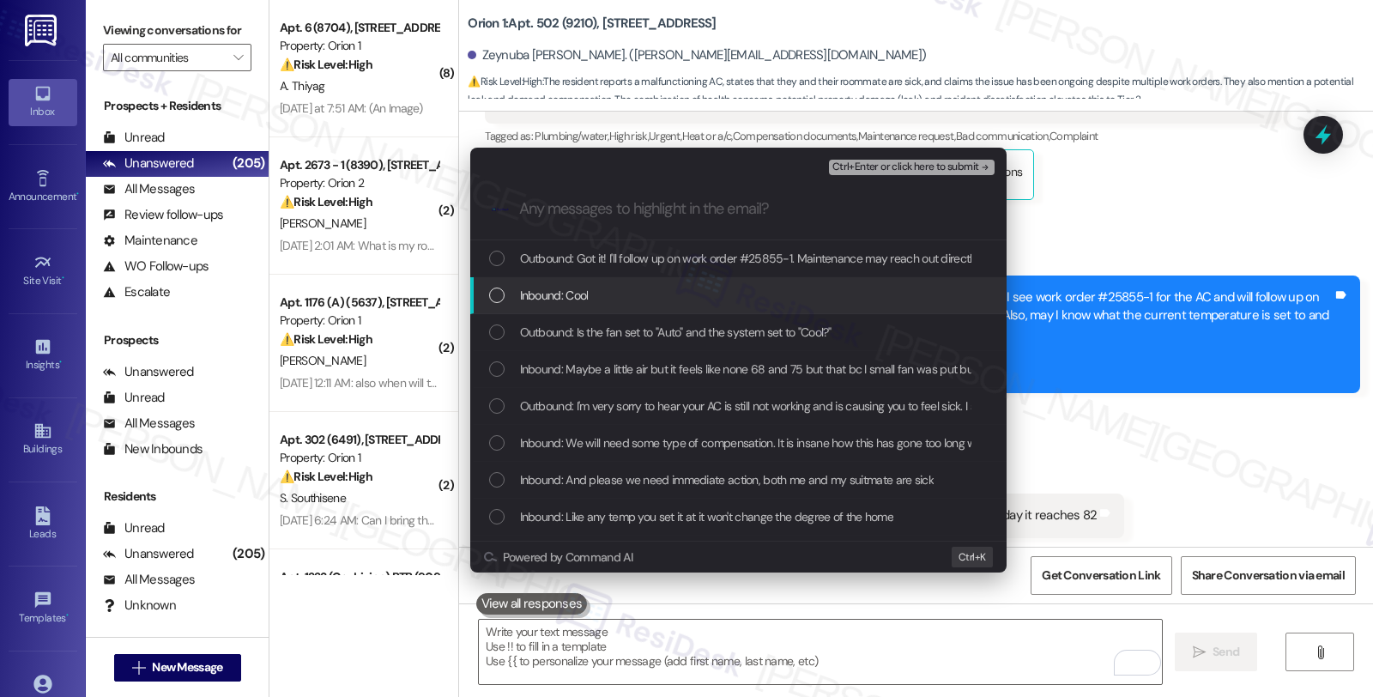
click at [536, 302] on span "Inbound: Cool" at bounding box center [554, 295] width 69 height 19
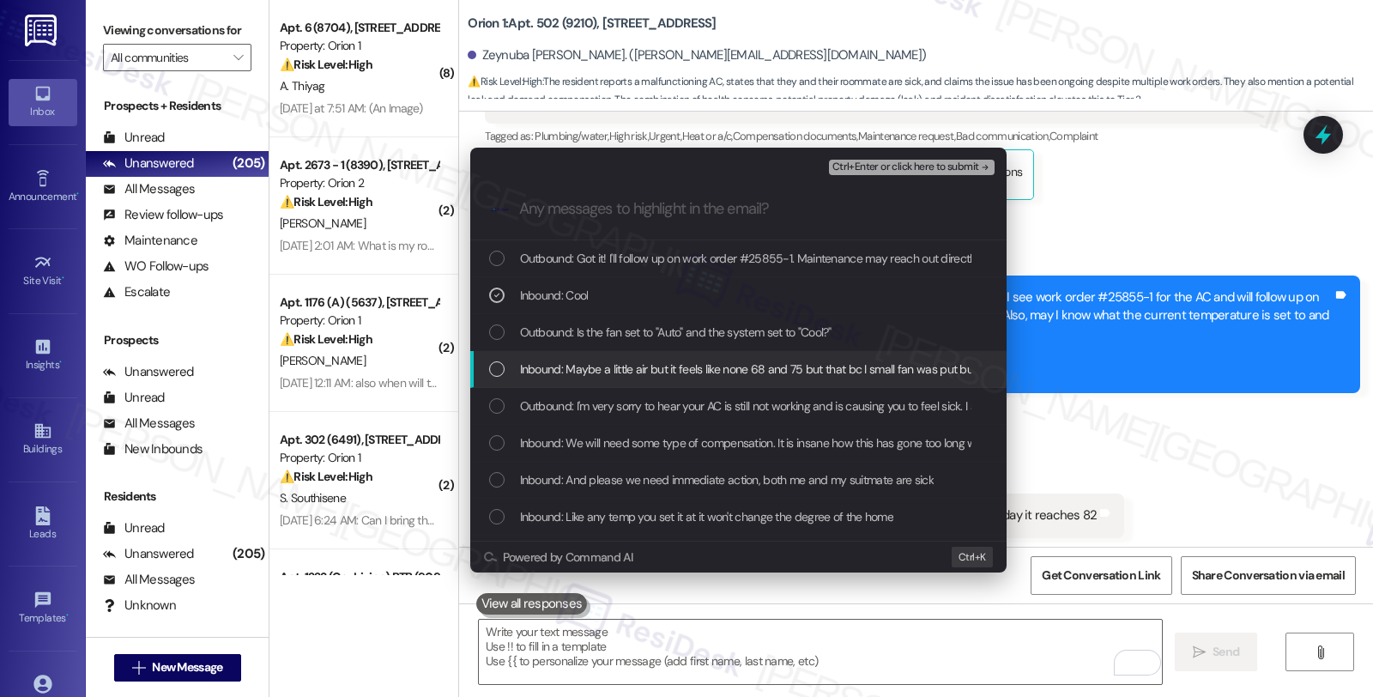
click at [550, 371] on span "Inbound: Maybe a little air but it feels like none 68 and 75 but that bc I smal…" at bounding box center [820, 368] width 601 height 19
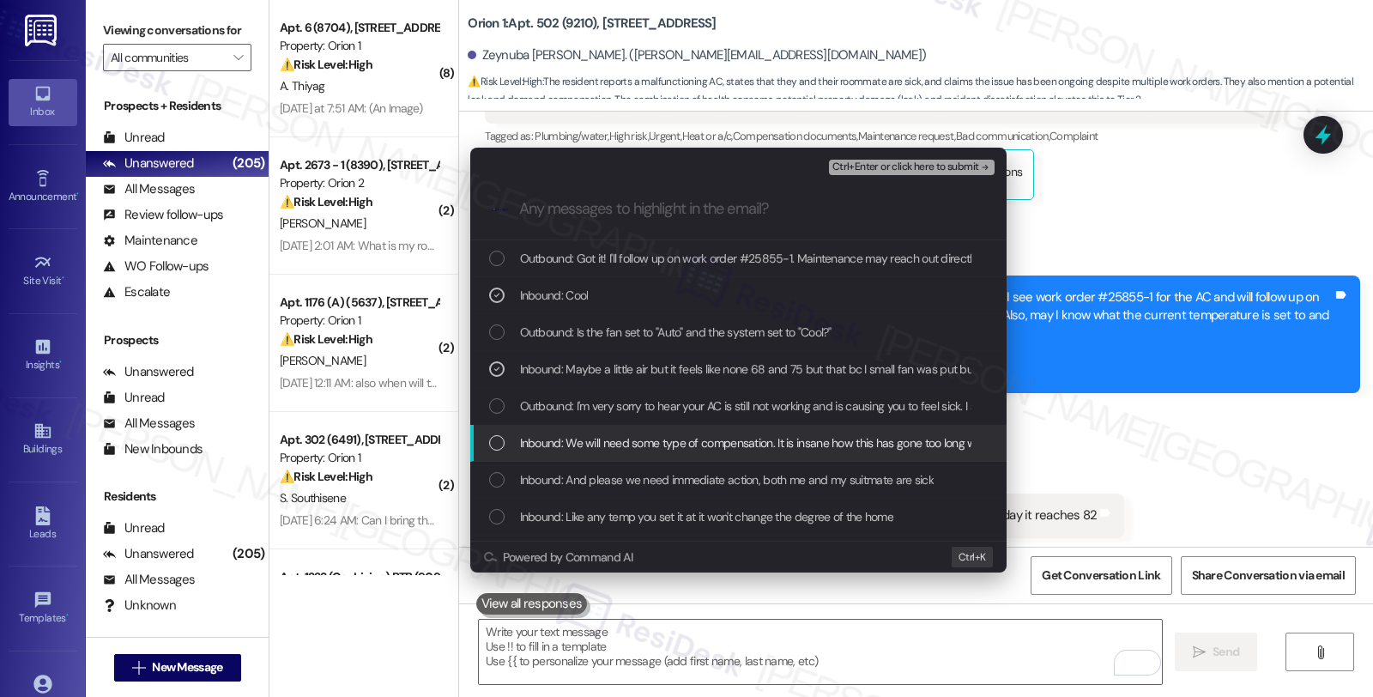
click at [553, 443] on span "Inbound: We will need some type of compensation. It is insane how this has gone…" at bounding box center [1280, 442] width 1520 height 19
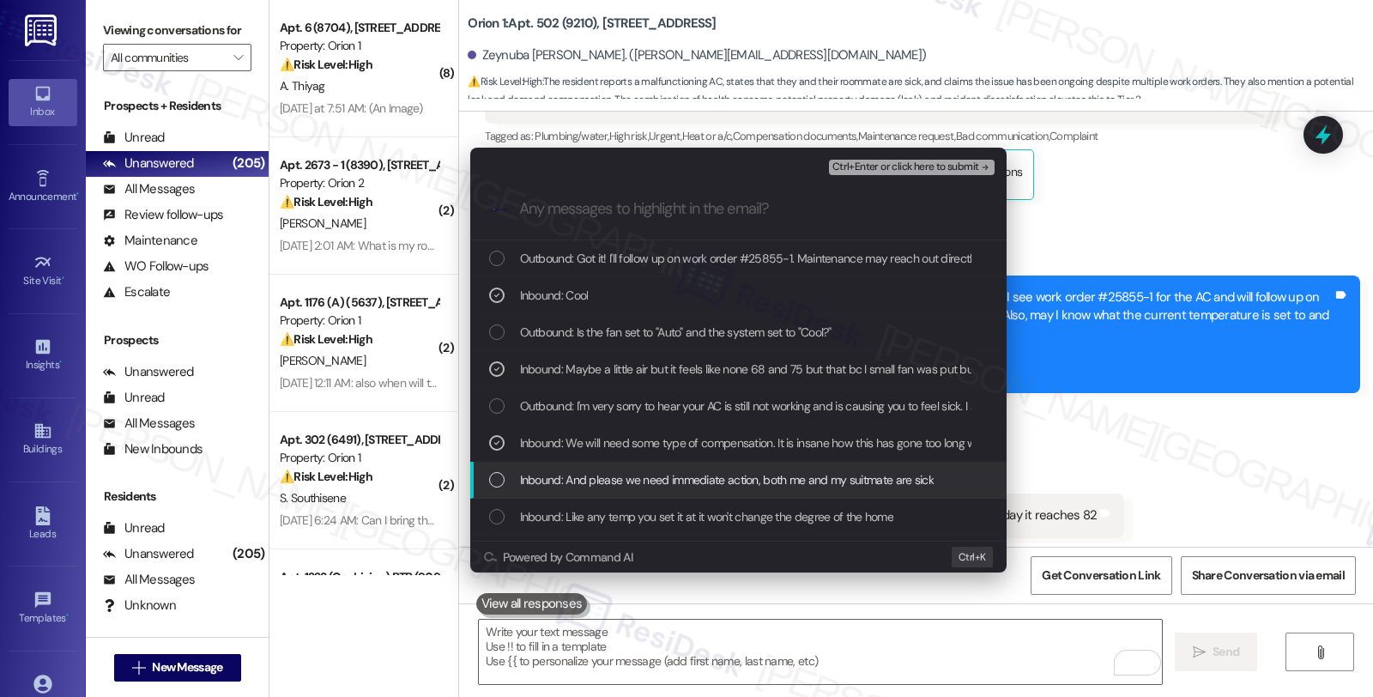
click at [553, 474] on span "Inbound: And please we need immediate action, both me and my suitmate are sick" at bounding box center [727, 479] width 414 height 19
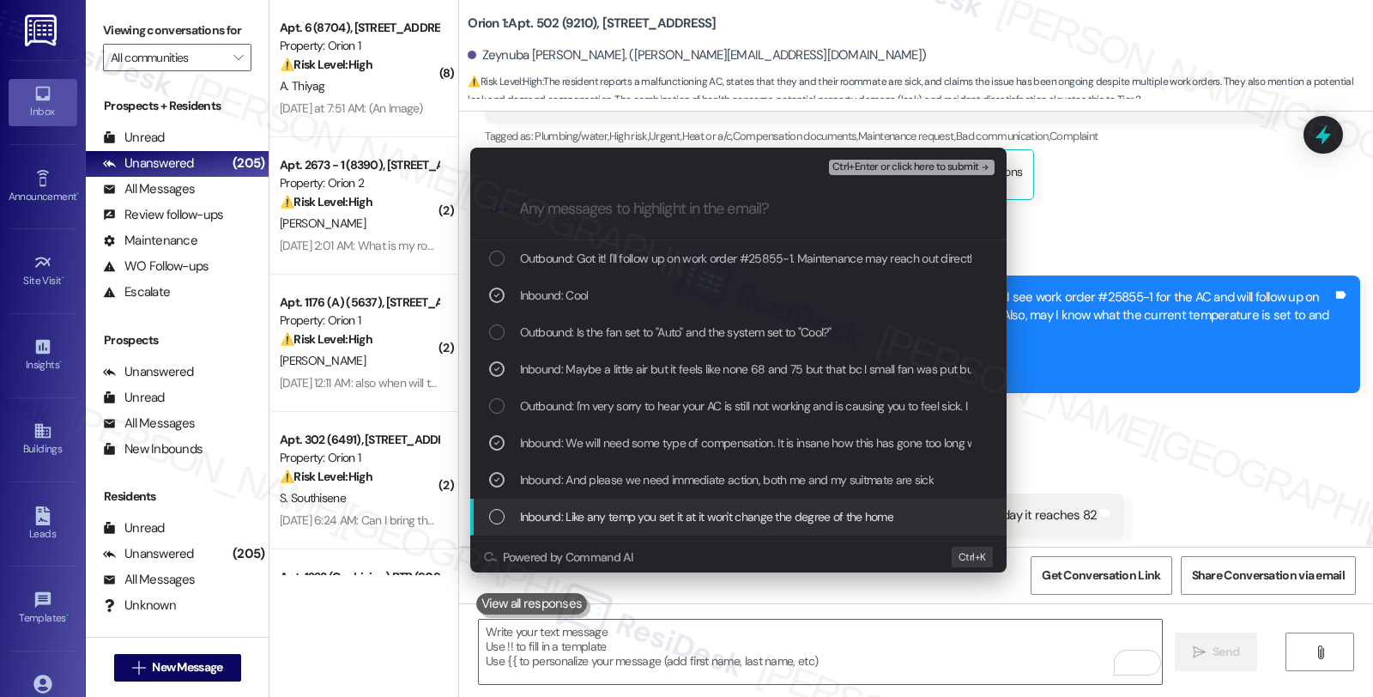
click at [553, 521] on span "Inbound: Like any temp you set it at it won't change the degree of the home" at bounding box center [707, 516] width 374 height 19
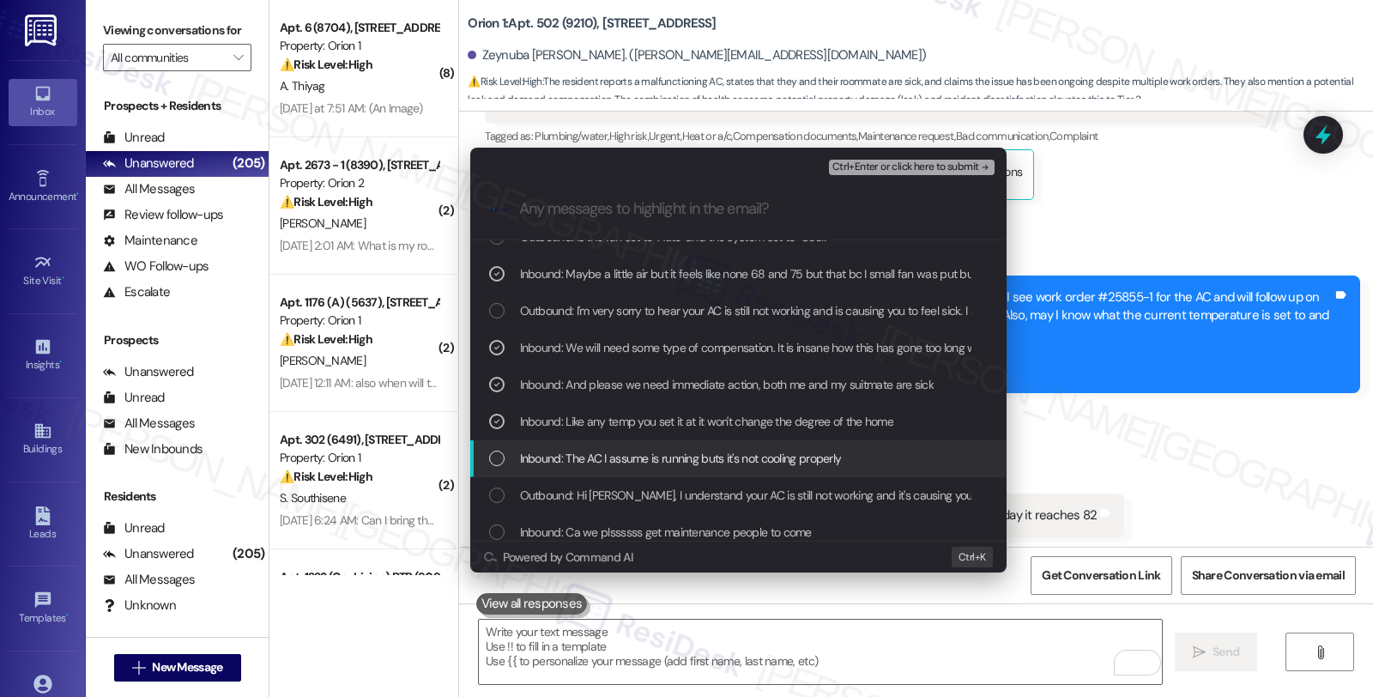
click at [621, 458] on span "Inbound: The AC I assume is running buts it's not cooling properly" at bounding box center [681, 458] width 322 height 19
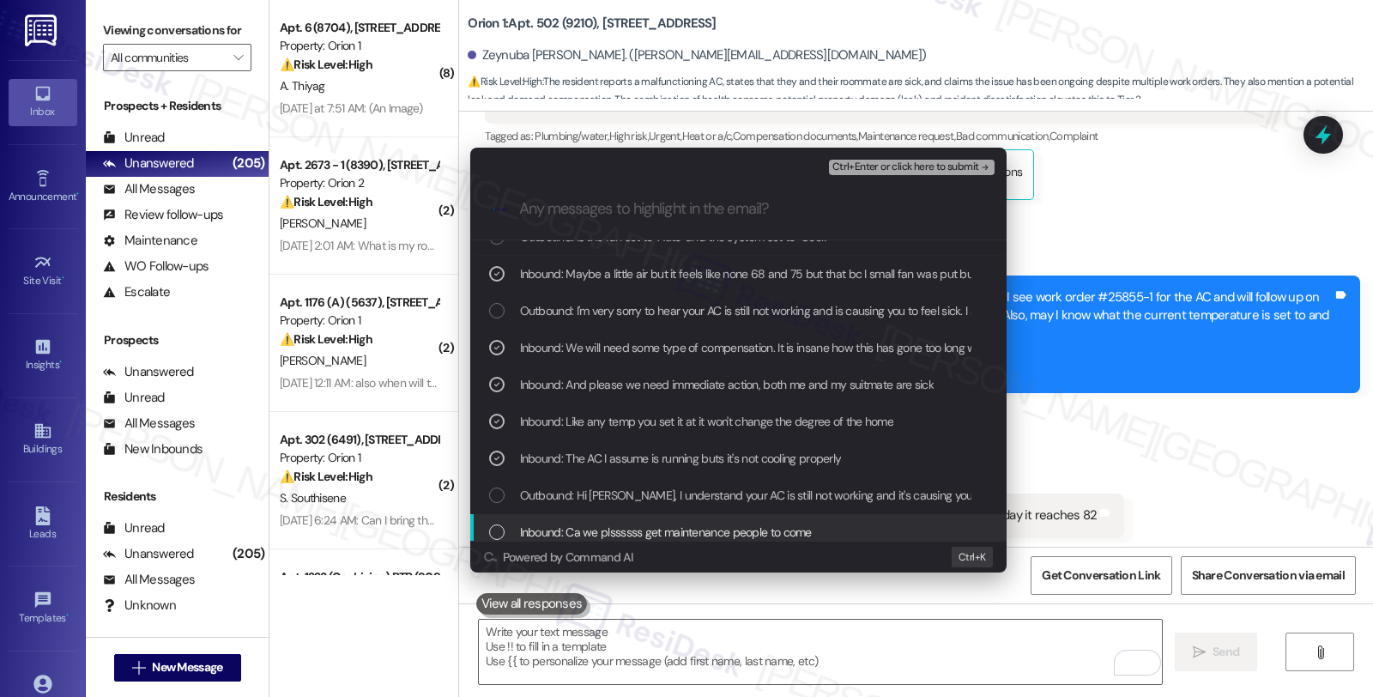
scroll to position [190, 0]
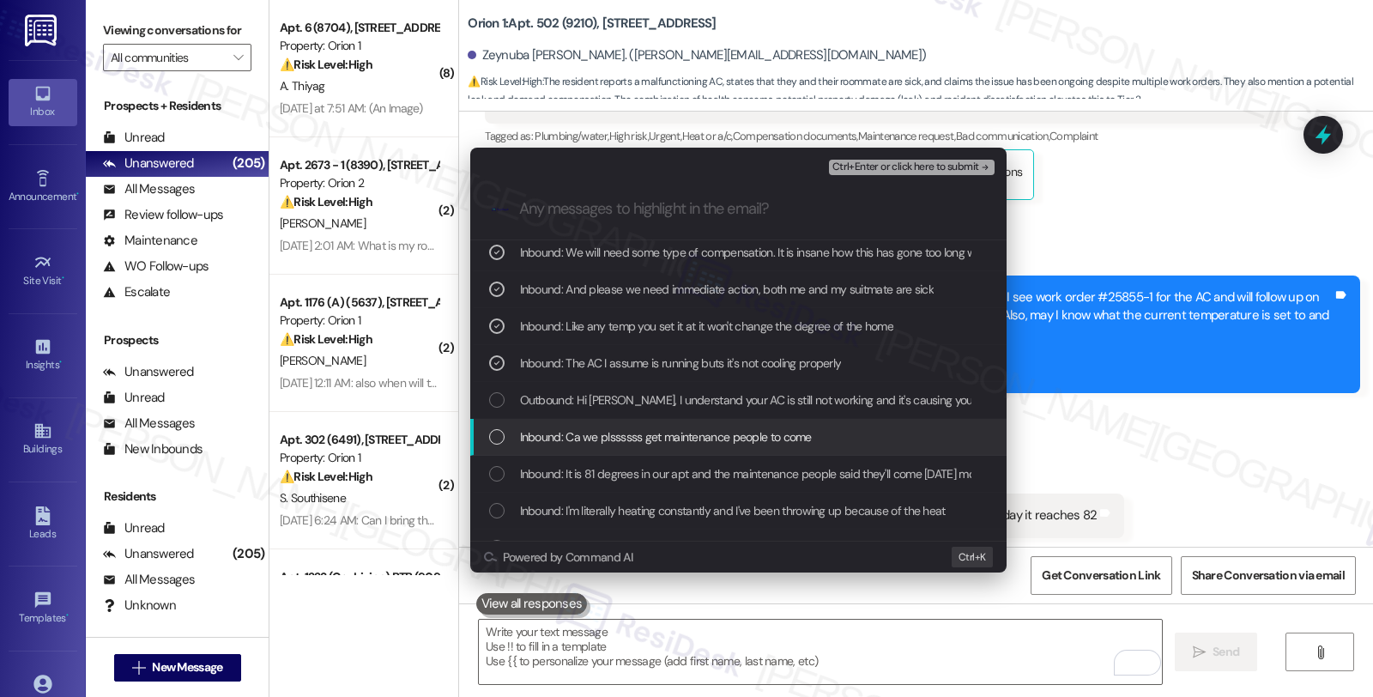
click at [812, 439] on div "Inbound: Ca we plssssss get maintenance people to come" at bounding box center [740, 436] width 502 height 19
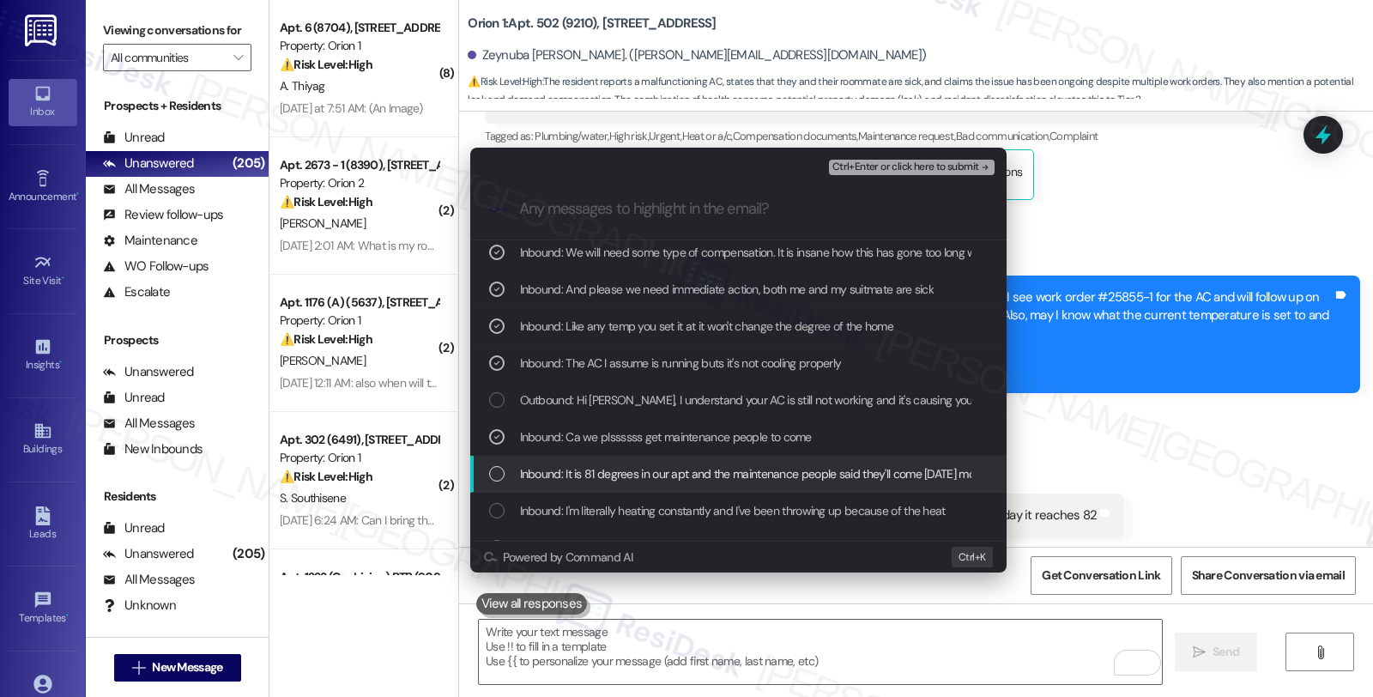
click at [752, 479] on span "Inbound: It is 81 degrees in our apt and the maintenance people said they'll co…" at bounding box center [897, 473] width 754 height 19
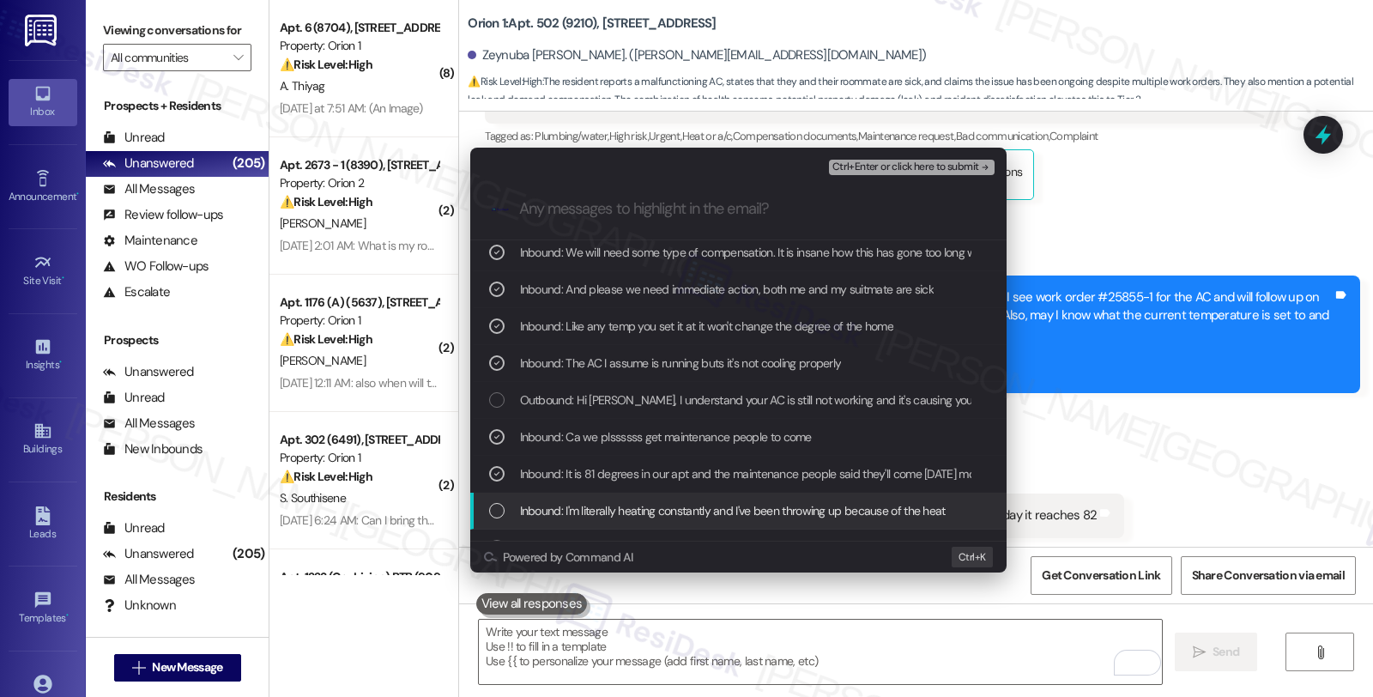
click at [752, 525] on div "Inbound: I'm literally heating constantly and I've been throwing up because of …" at bounding box center [738, 510] width 536 height 37
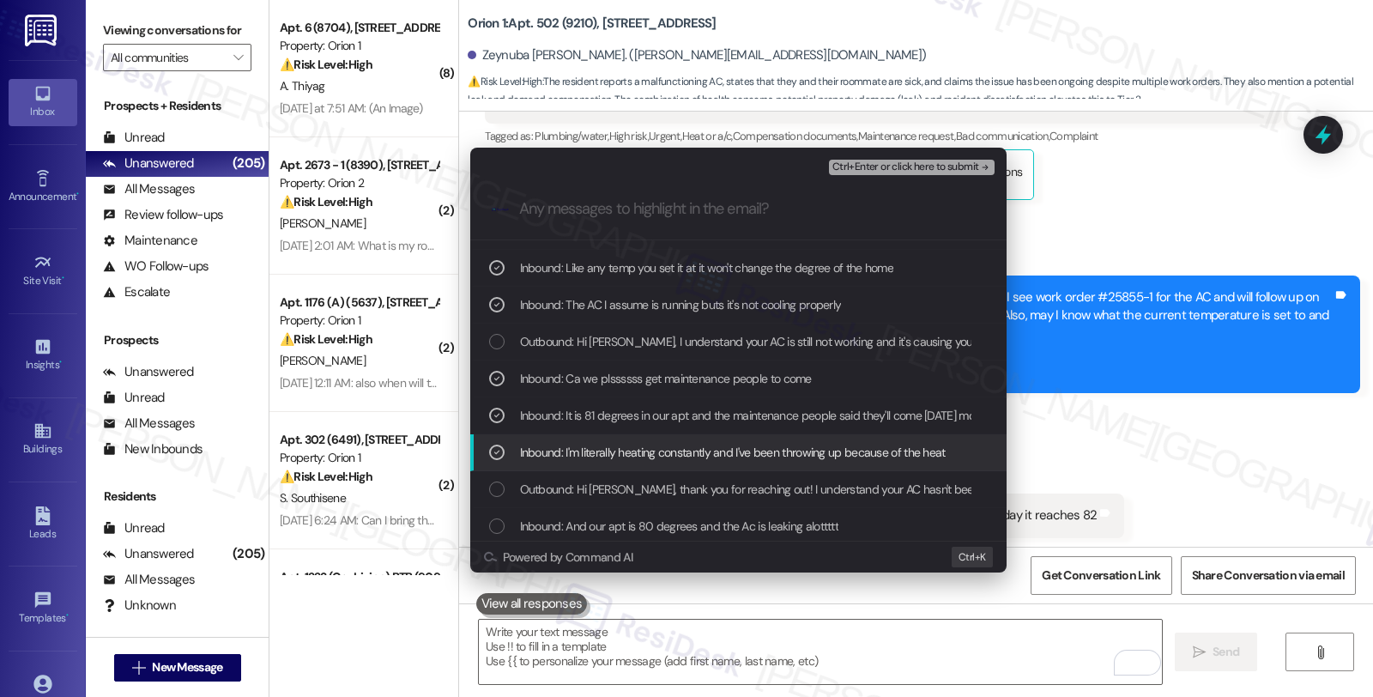
scroll to position [286, 0]
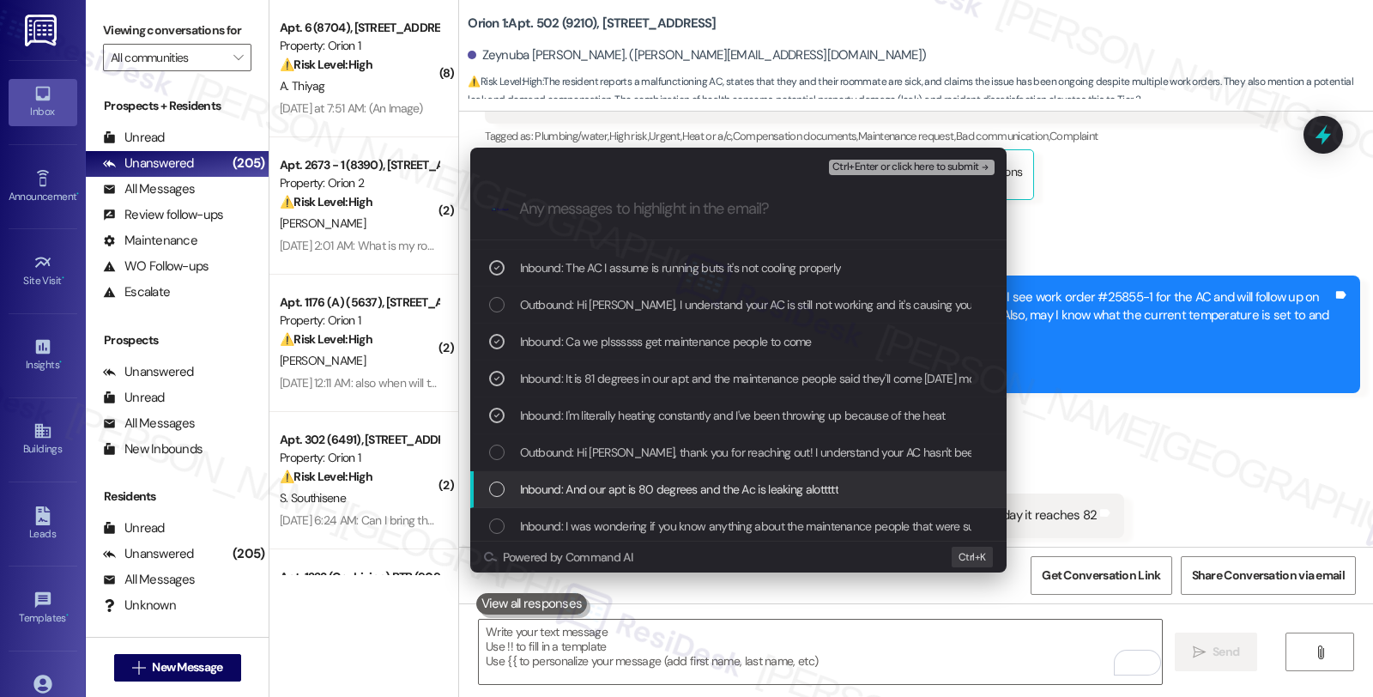
click at [775, 487] on span "Inbound: And our apt is 80 degrees and the Ac is leaking alottttt" at bounding box center [679, 489] width 319 height 19
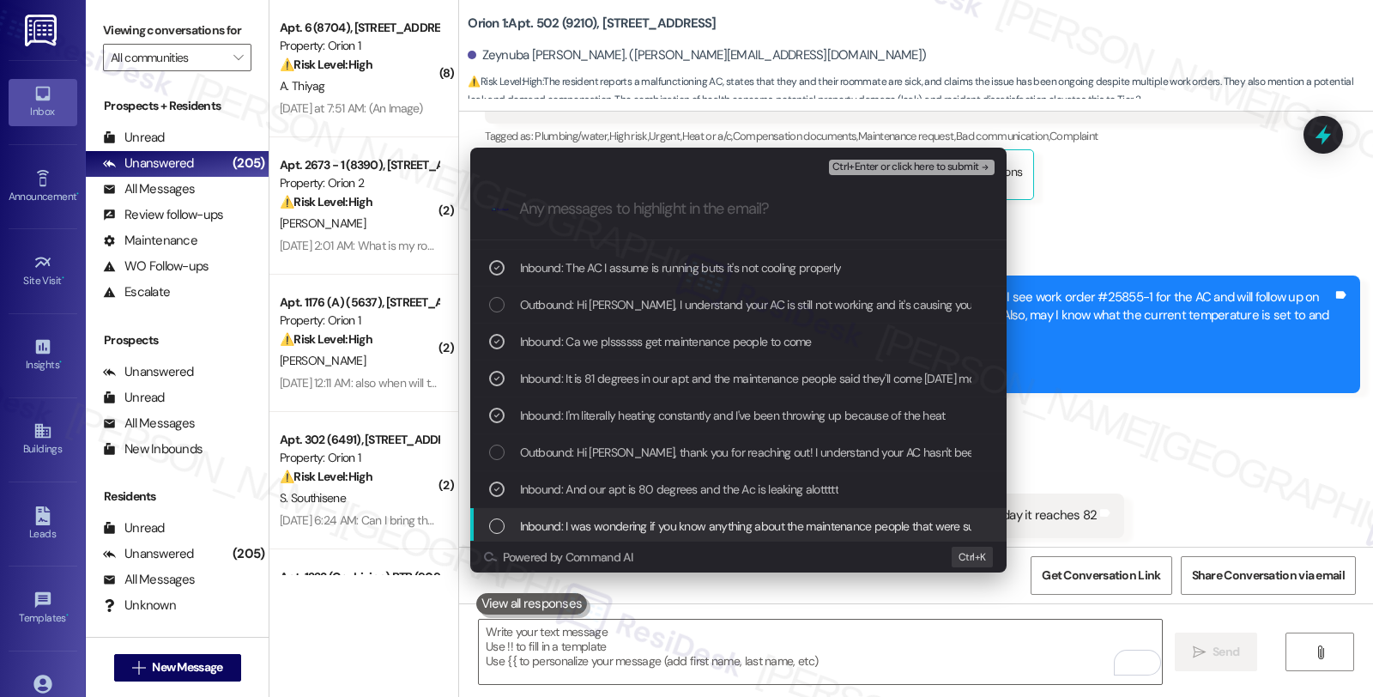
click at [884, 535] on span "Inbound: I was wondering if you know anything about the maintenance people that…" at bounding box center [856, 525] width 673 height 19
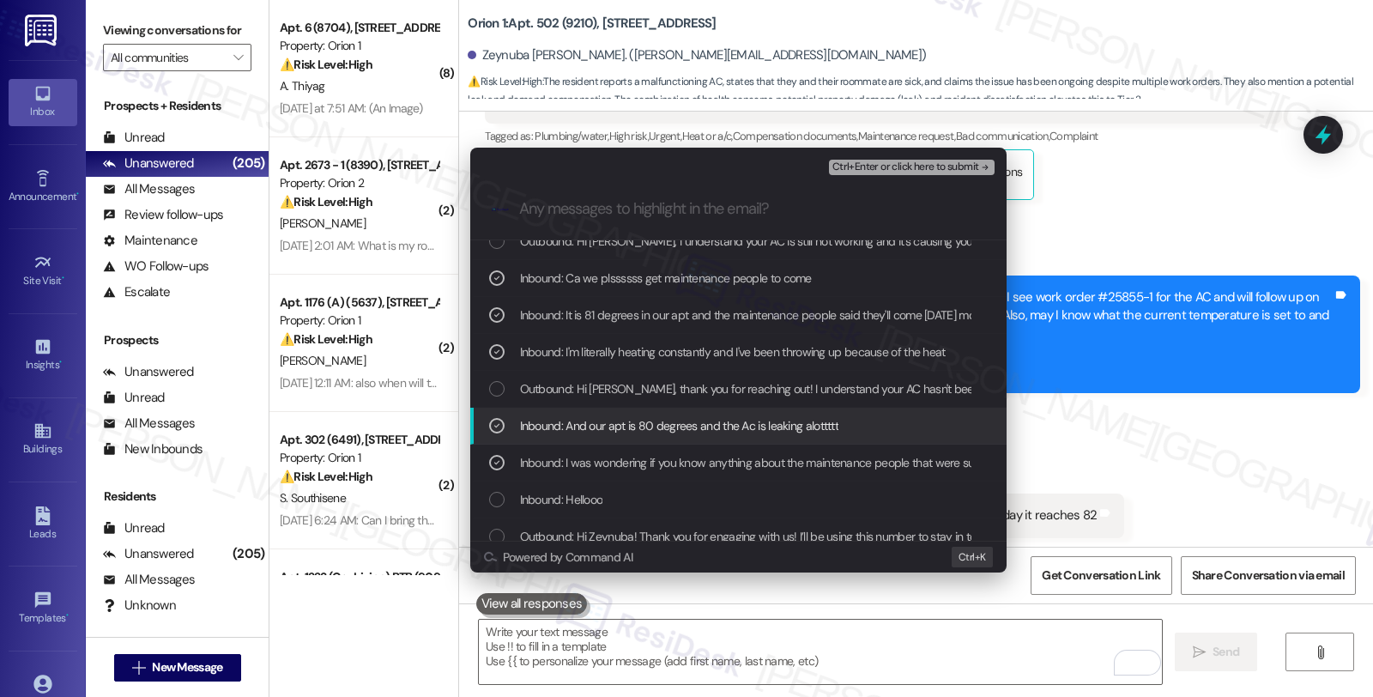
scroll to position [364, 0]
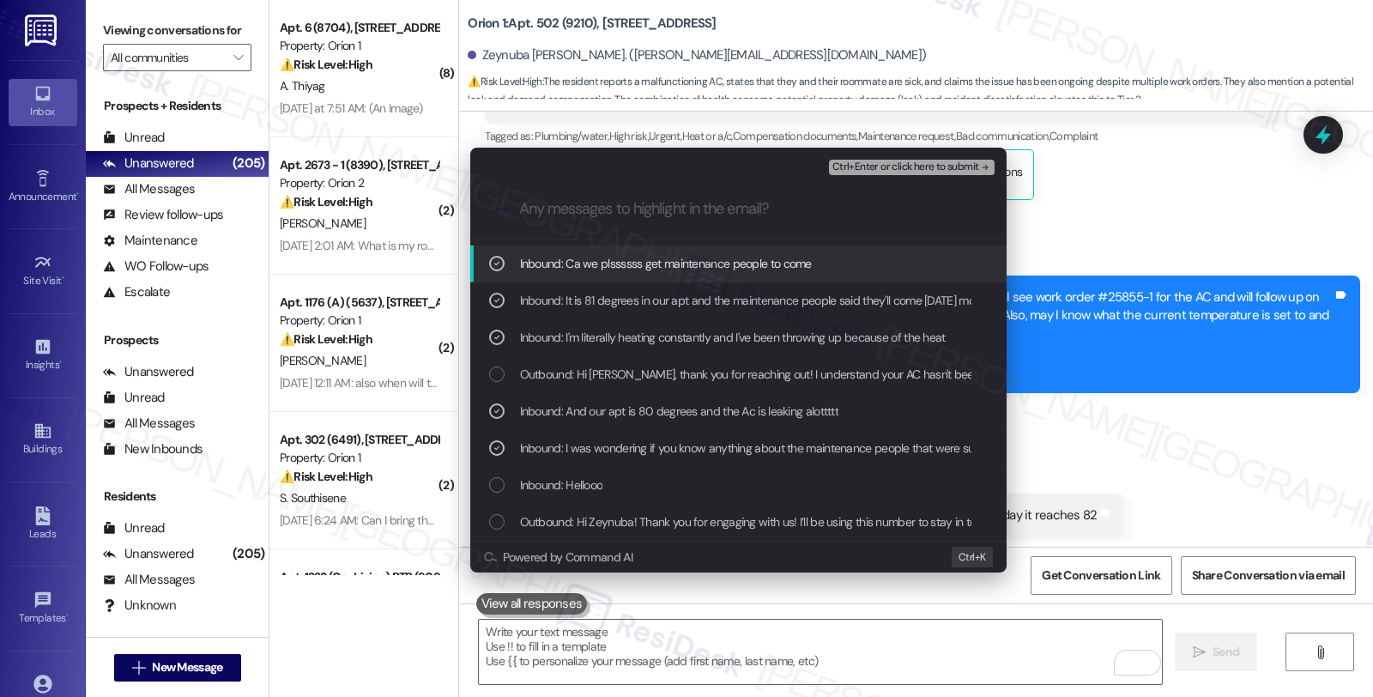
click at [915, 161] on span "Ctrl+Enter or click here to submit" at bounding box center [905, 167] width 147 height 12
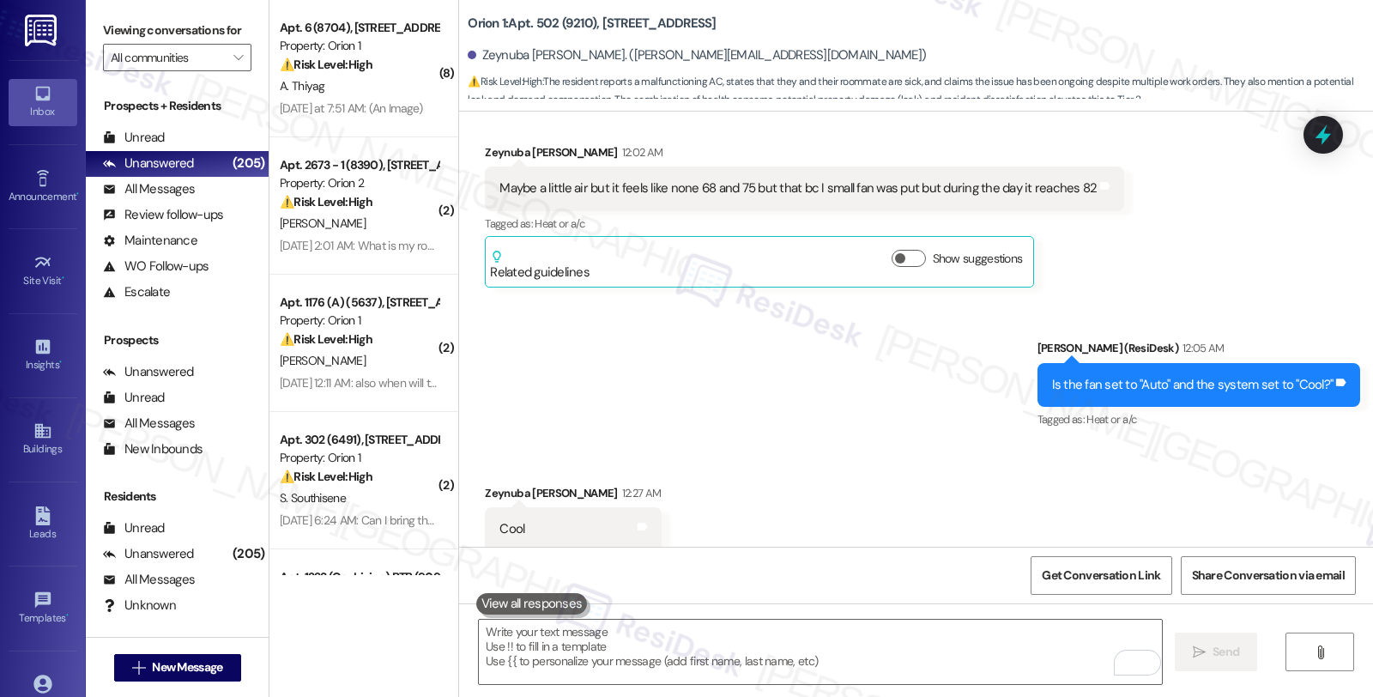
scroll to position [2610, 0]
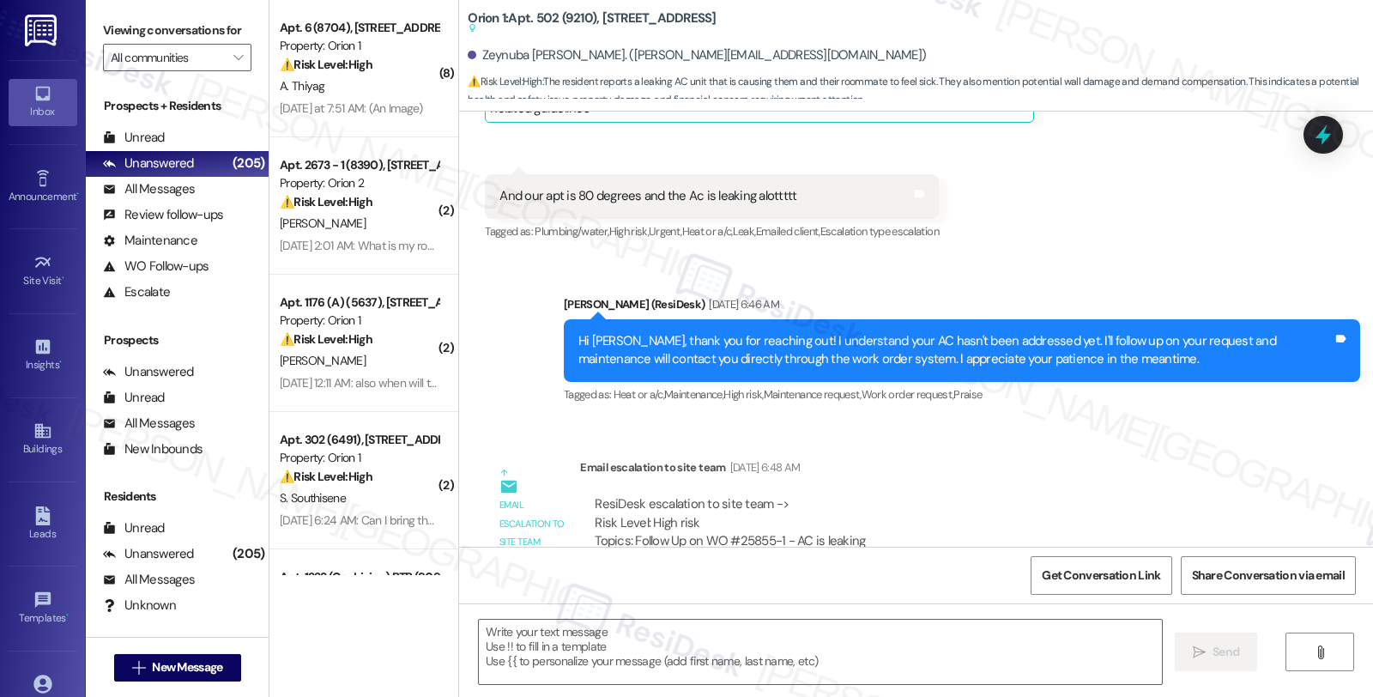
type textarea "Fetching suggested responses. Please feel free to read through the conversation…"
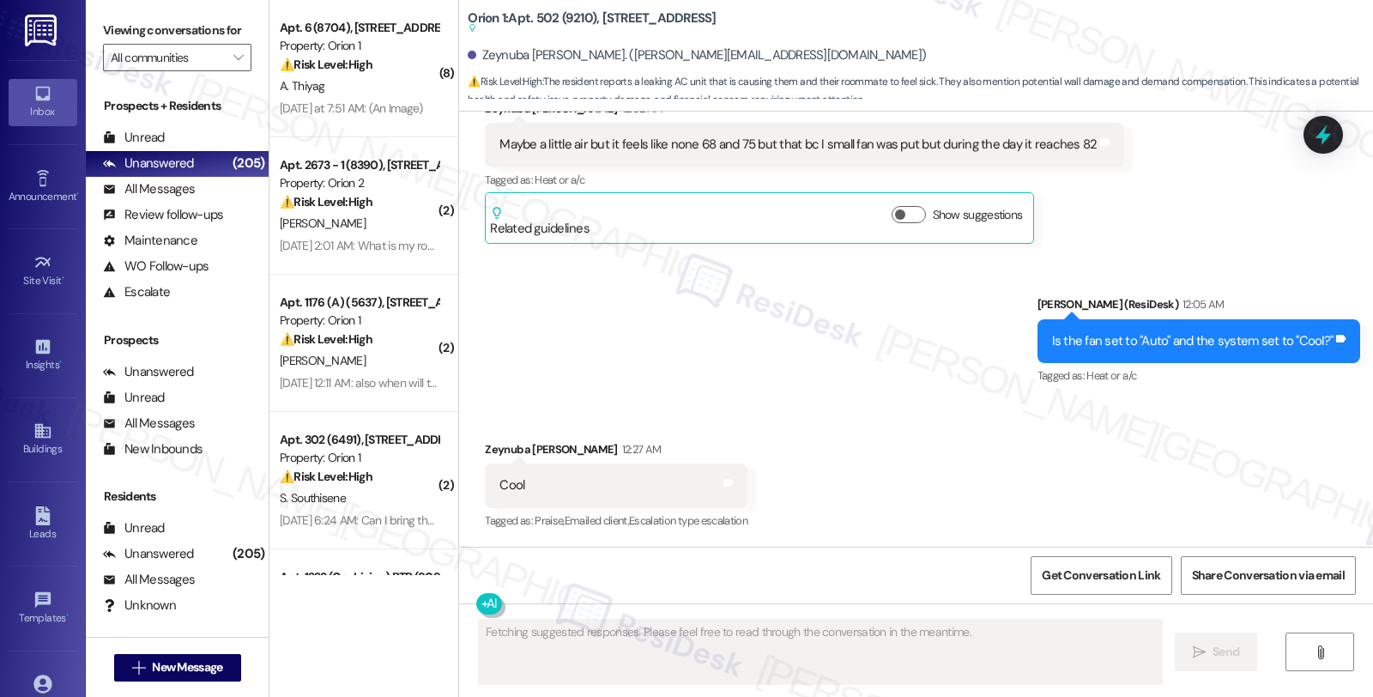
scroll to position [2799, 0]
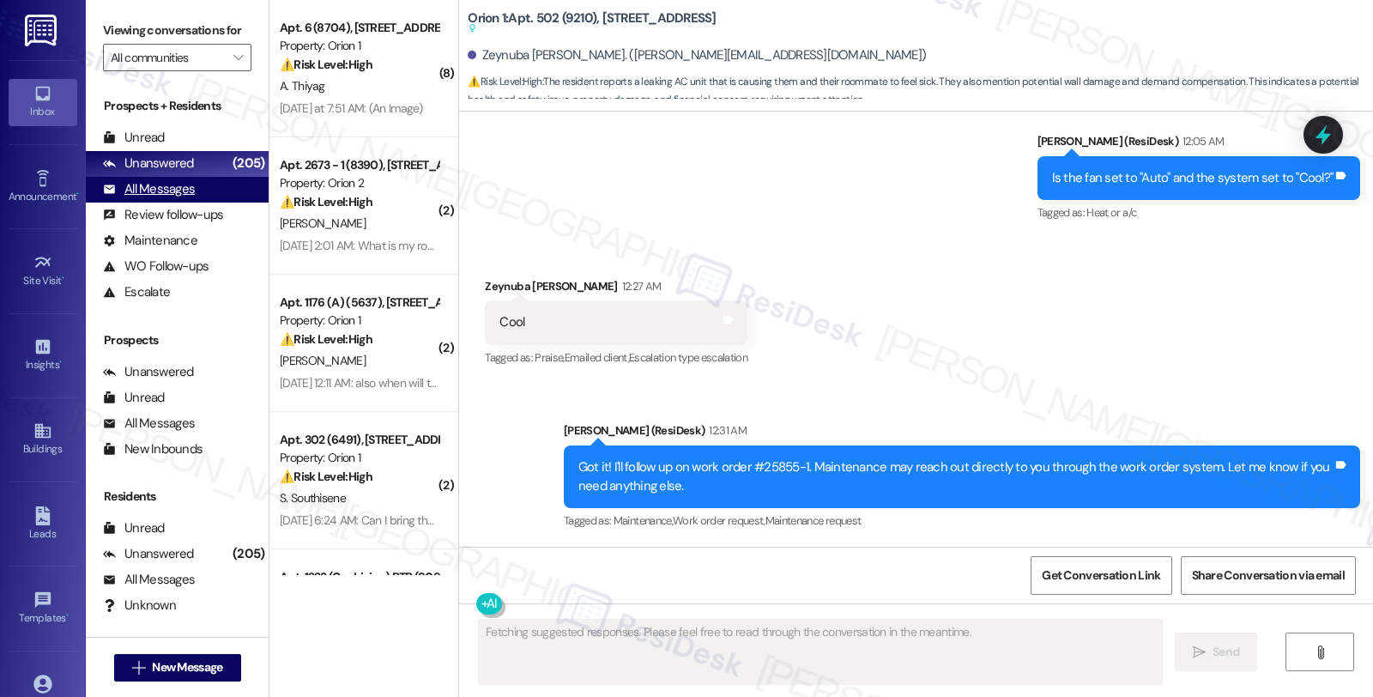
click at [166, 198] on div "All Messages" at bounding box center [149, 189] width 92 height 18
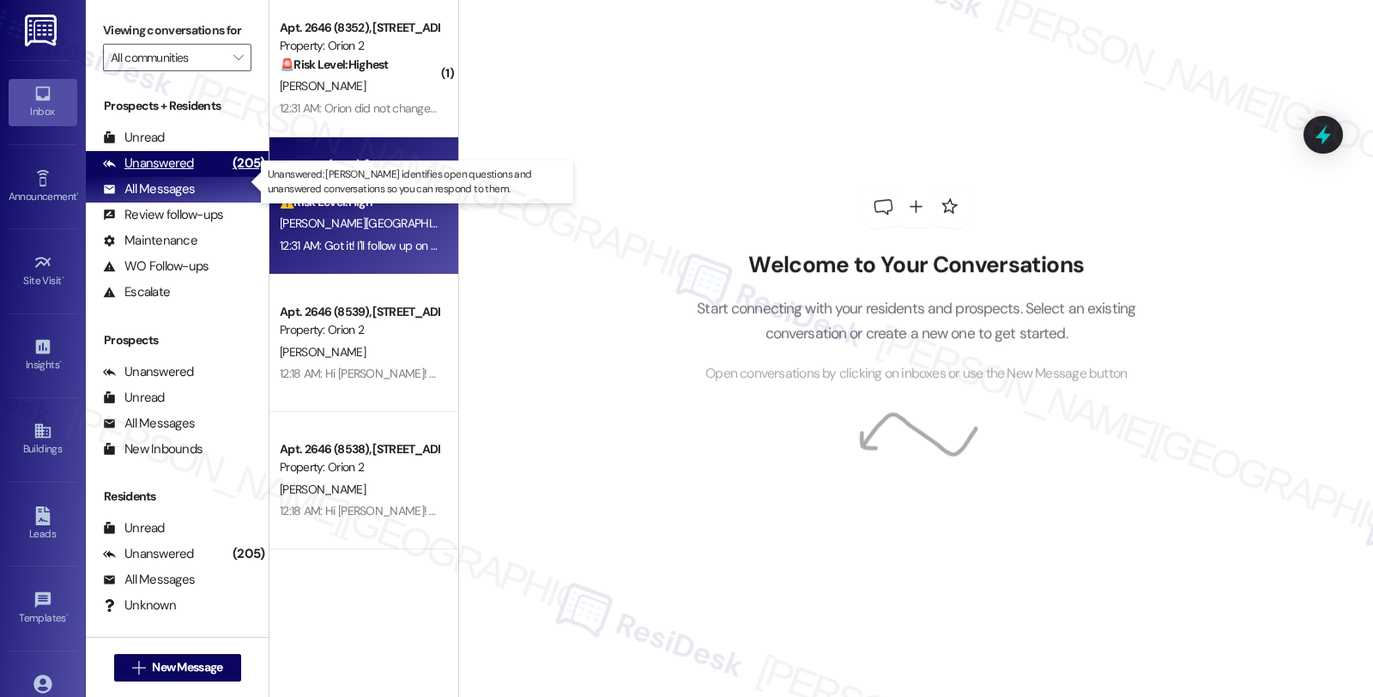
click at [170, 172] on div "Unanswered" at bounding box center [148, 163] width 91 height 18
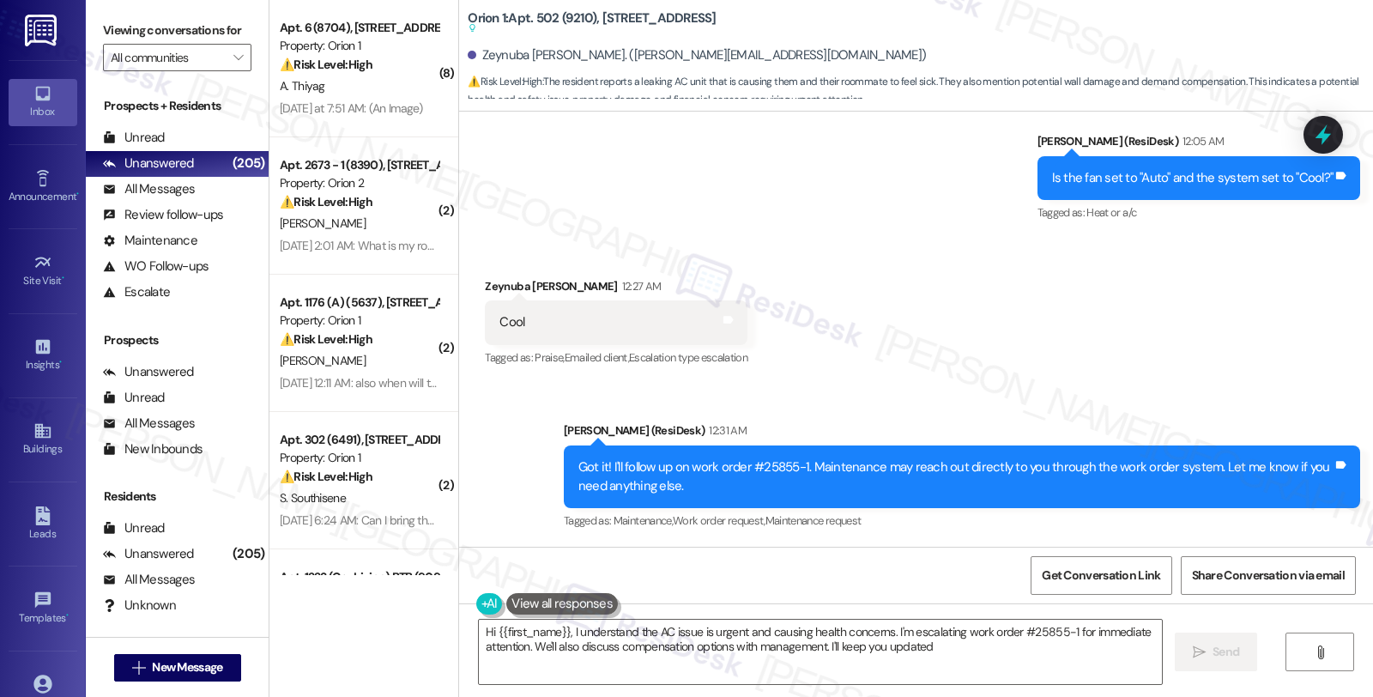
type textarea "Hi {{first_name}}, I understand the AC issue is urgent and causing health conce…"
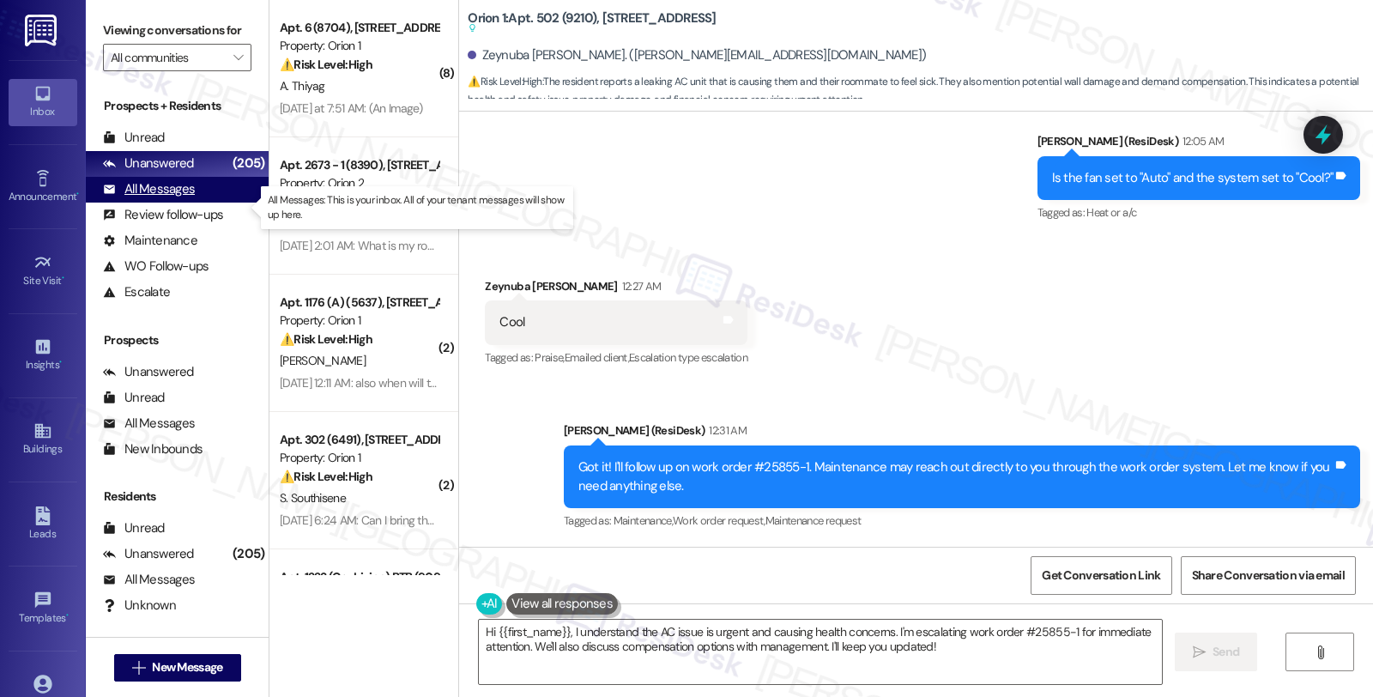
click at [194, 202] on div "All Messages (undefined)" at bounding box center [177, 190] width 183 height 26
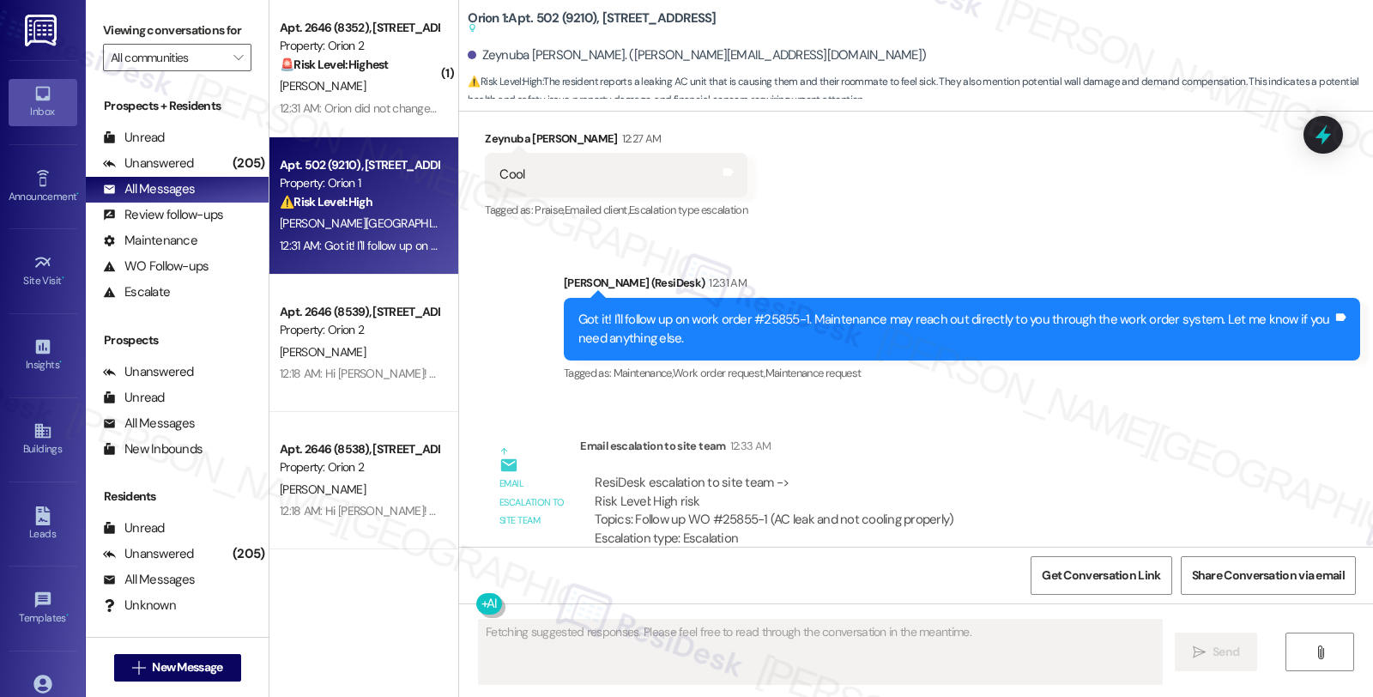
scroll to position [3010, 0]
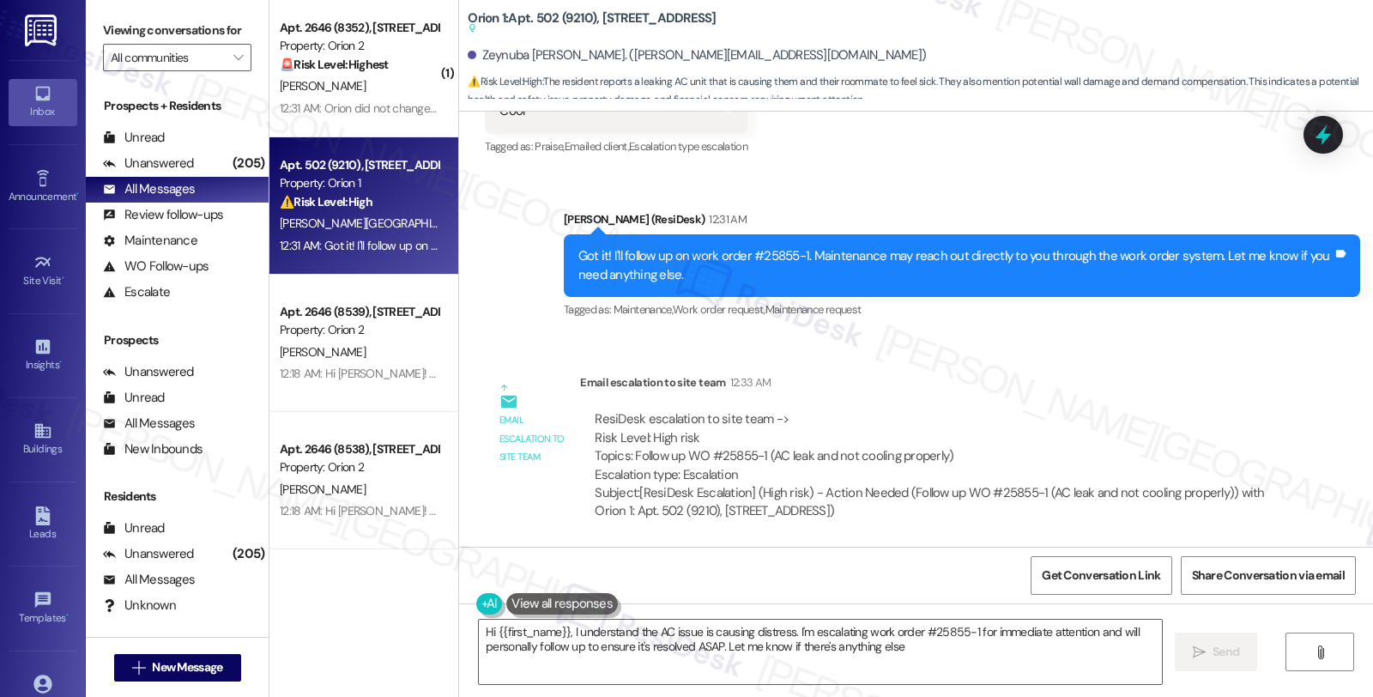
type textarea "Hi {{first_name}}, I understand the AC issue is causing distress. I'm escalatin…"
